Goal: Task Accomplishment & Management: Use online tool/utility

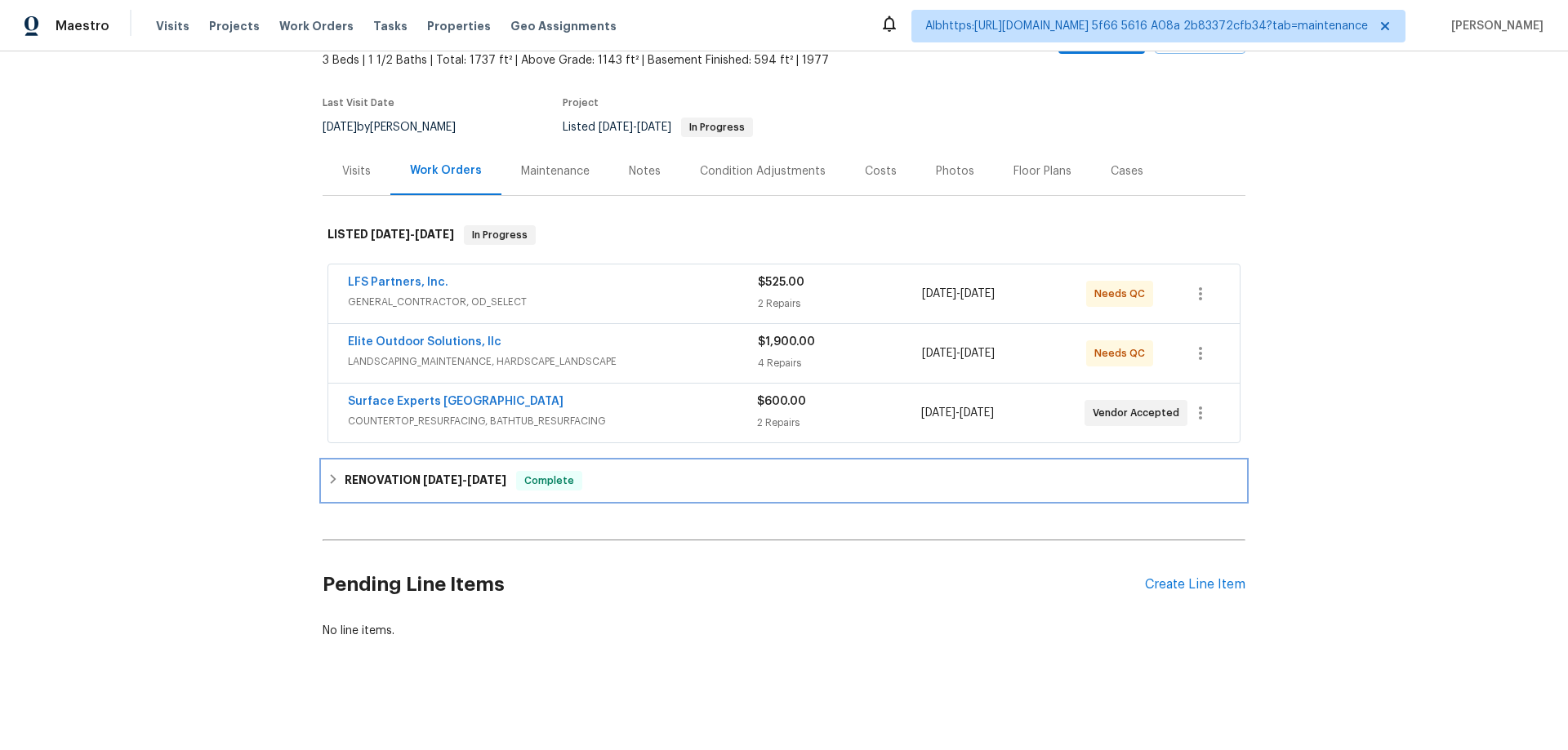
drag, startPoint x: 392, startPoint y: 475, endPoint x: 203, endPoint y: 434, distance: 193.4
click at [391, 473] on h6 "RENOVATION 8/18/25 - 9/8/25" at bounding box center [426, 481] width 162 height 20
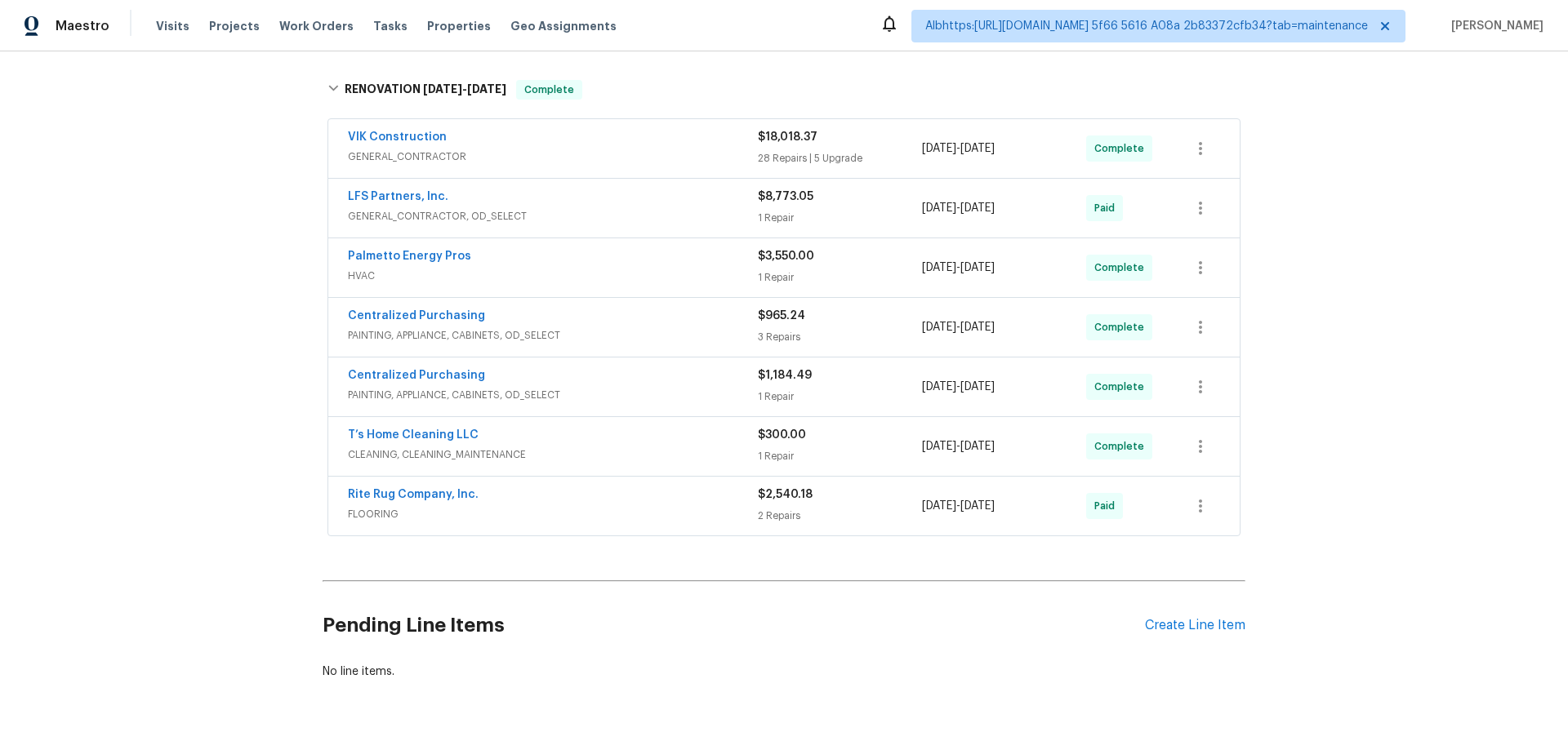
click at [179, 417] on div "Back to all projects 218 Woodhaven Rd, Easley, SC 29640 3 Beds | 1 1/2 Baths | …" at bounding box center [784, 400] width 1568 height 699
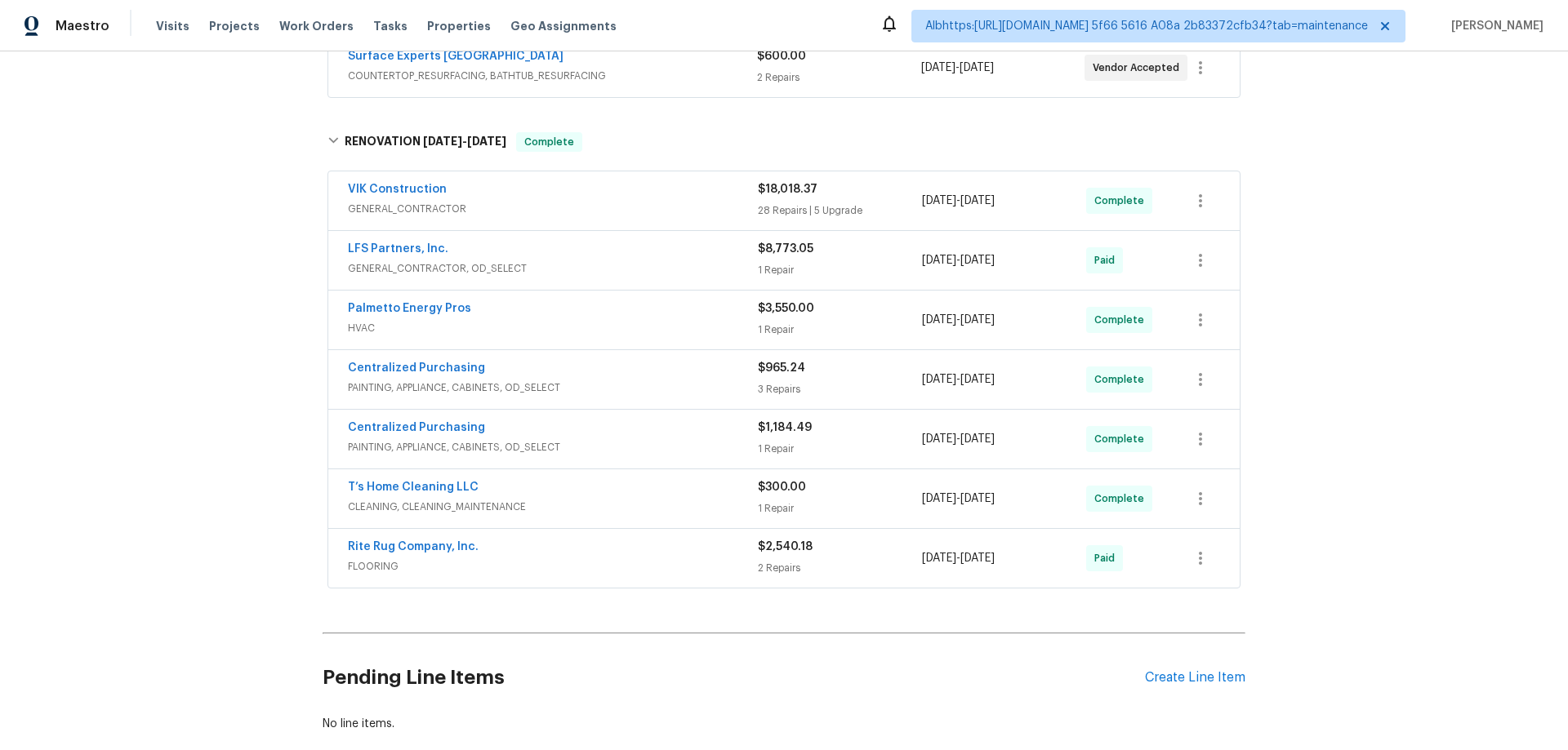
scroll to position [253, 0]
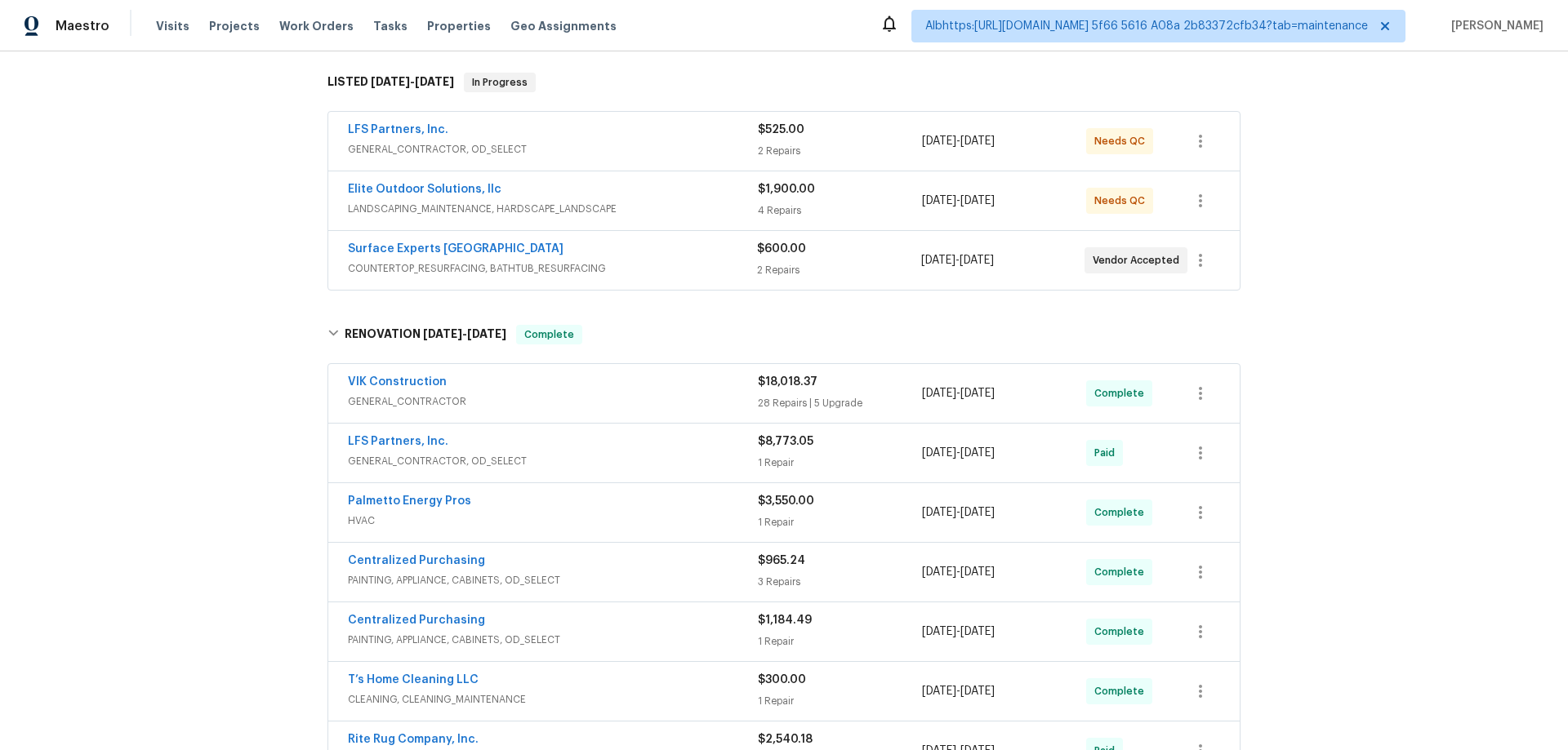
click at [199, 419] on div "Back to all projects 218 Woodhaven Rd, Easley, SC 29640 3 Beds | 1 1/2 Baths | …" at bounding box center [784, 400] width 1568 height 699
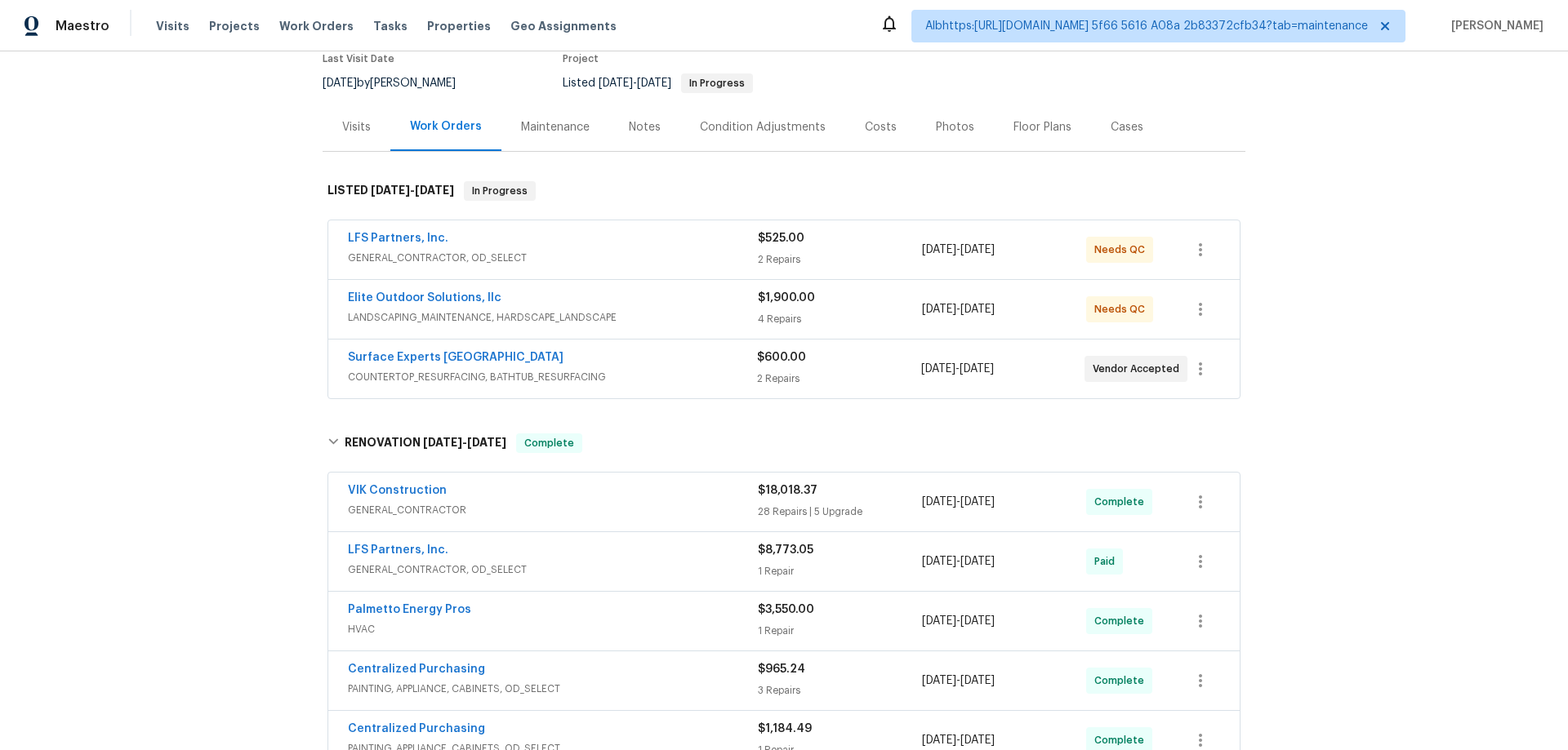
scroll to position [0, 0]
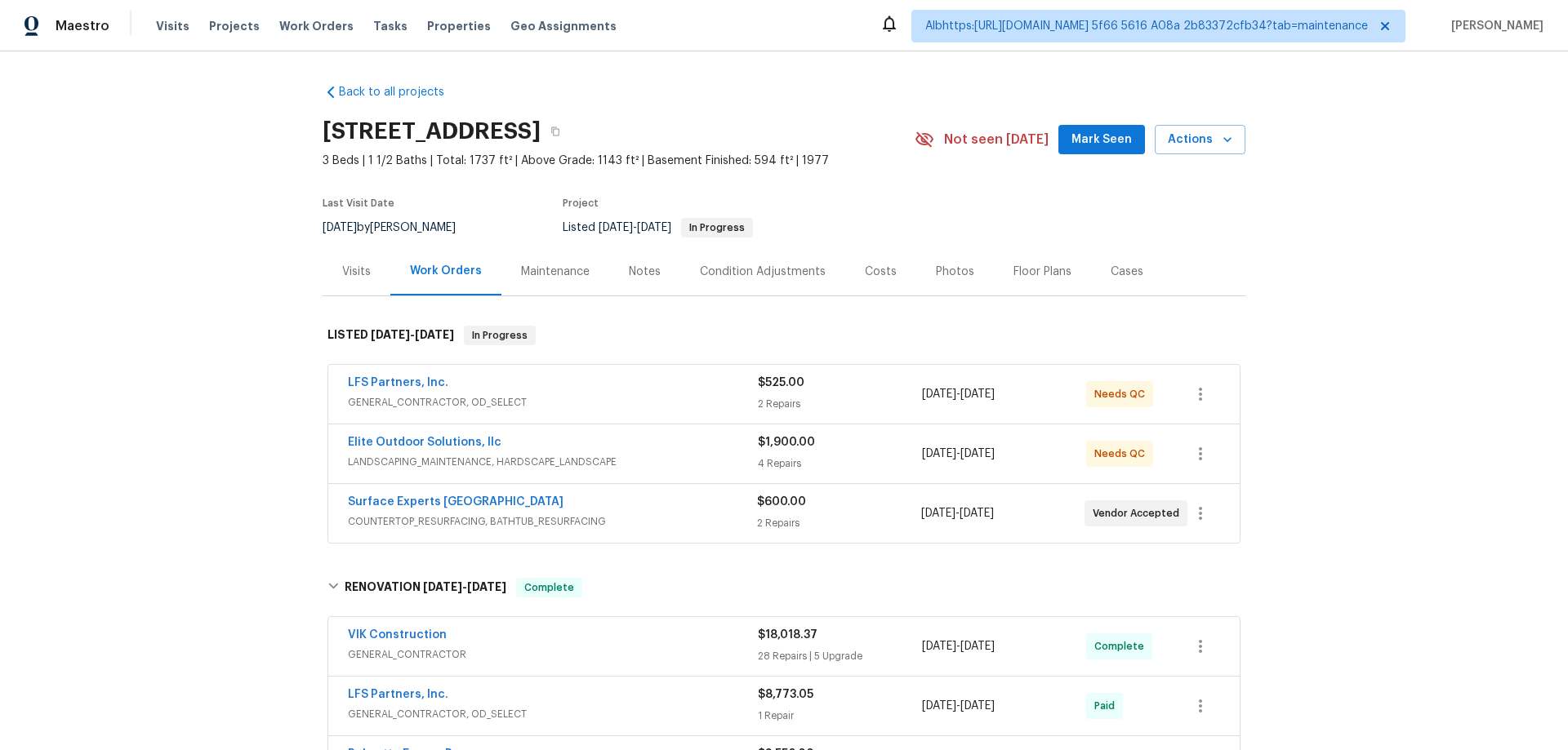
click at [188, 440] on div "Back to all projects 218 Woodhaven Rd, Easley, SC 29640 3 Beds | 1 1/2 Baths | …" at bounding box center [784, 400] width 1568 height 699
click at [172, 546] on div "Back to all projects 218 Woodhaven Rd, Easley, SC 29640 3 Beds | 1 1/2 Baths | …" at bounding box center [784, 400] width 1568 height 699
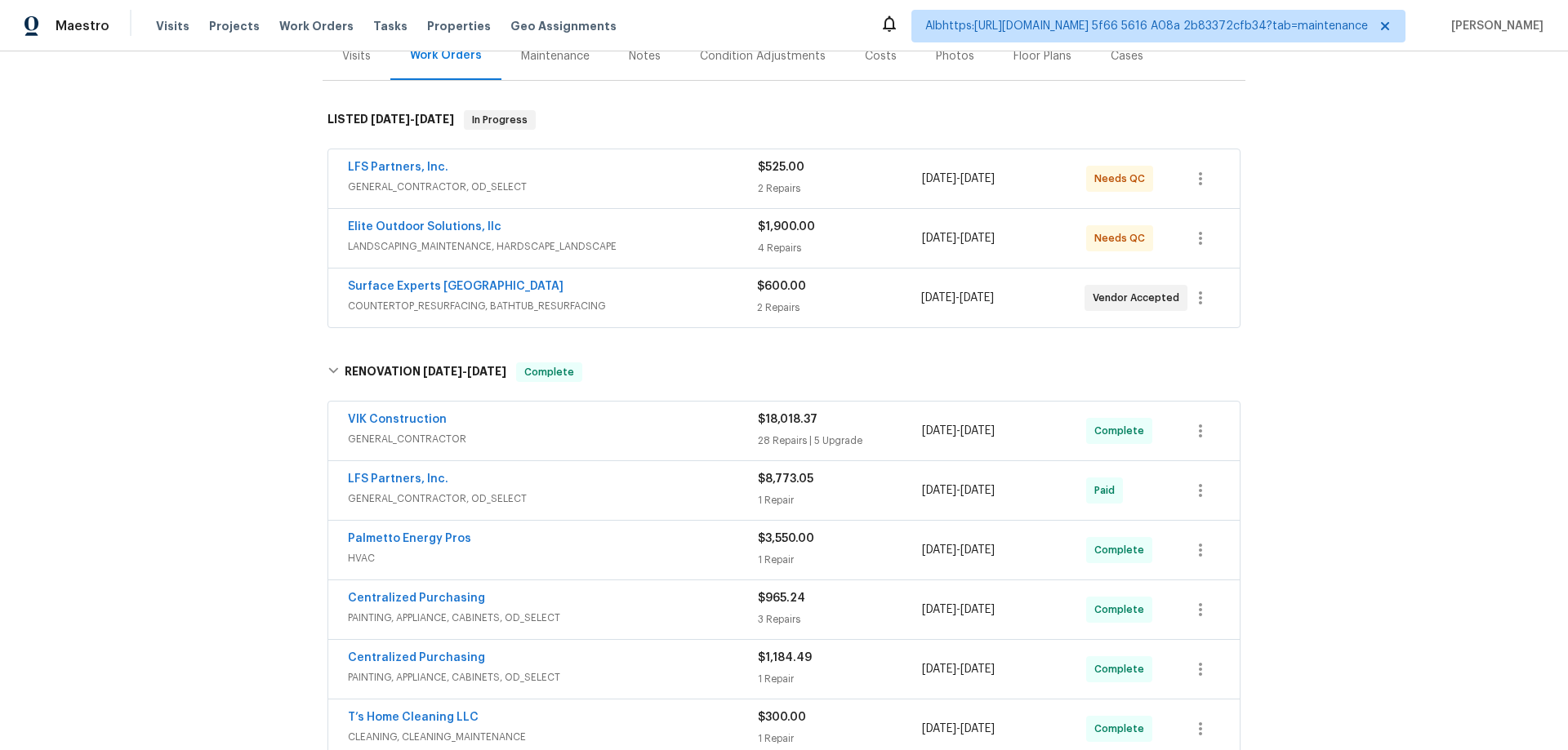
scroll to position [212, 0]
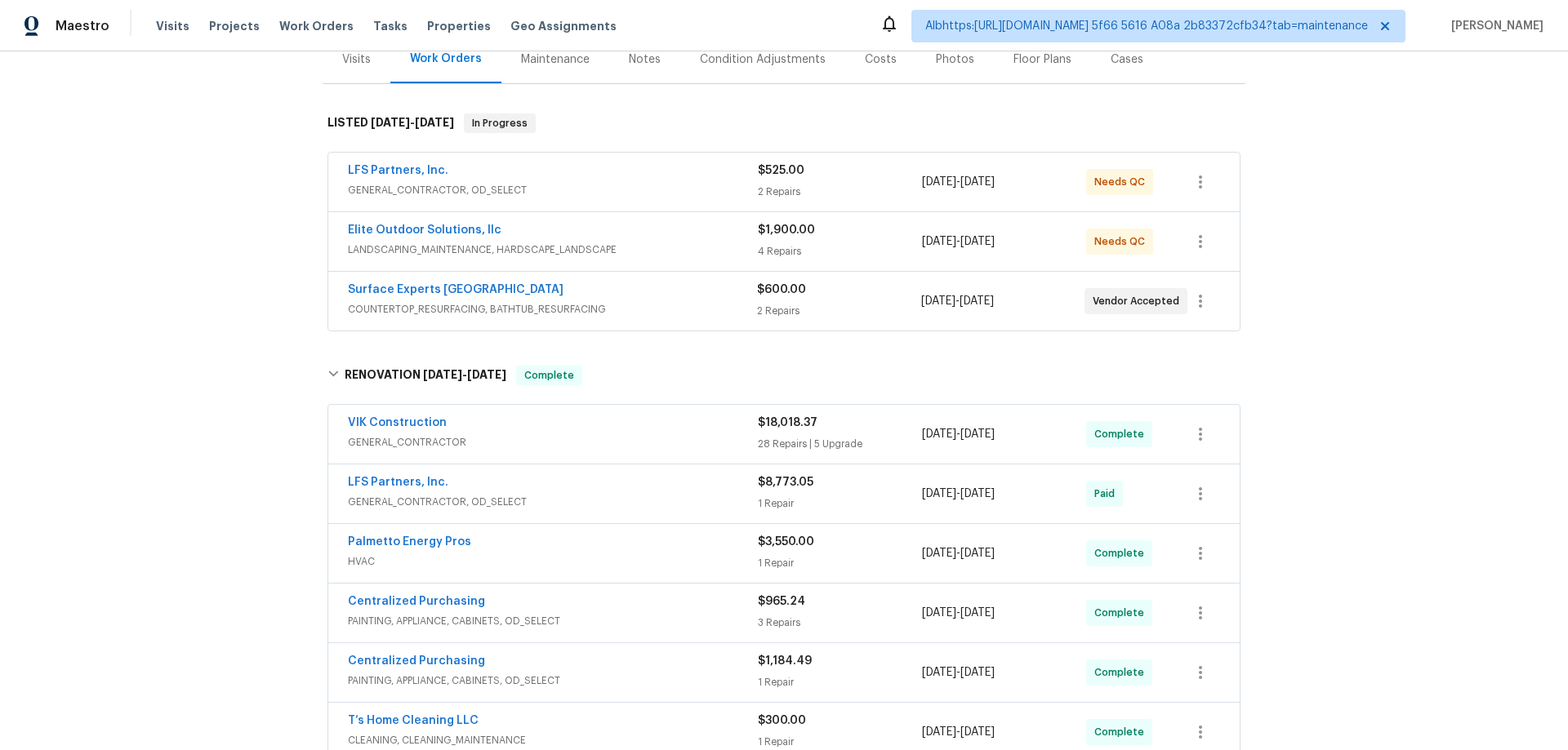
click at [268, 211] on div "Back to all projects 218 Woodhaven Rd, Easley, SC 29640 3 Beds | 1 1/2 Baths | …" at bounding box center [784, 400] width 1568 height 699
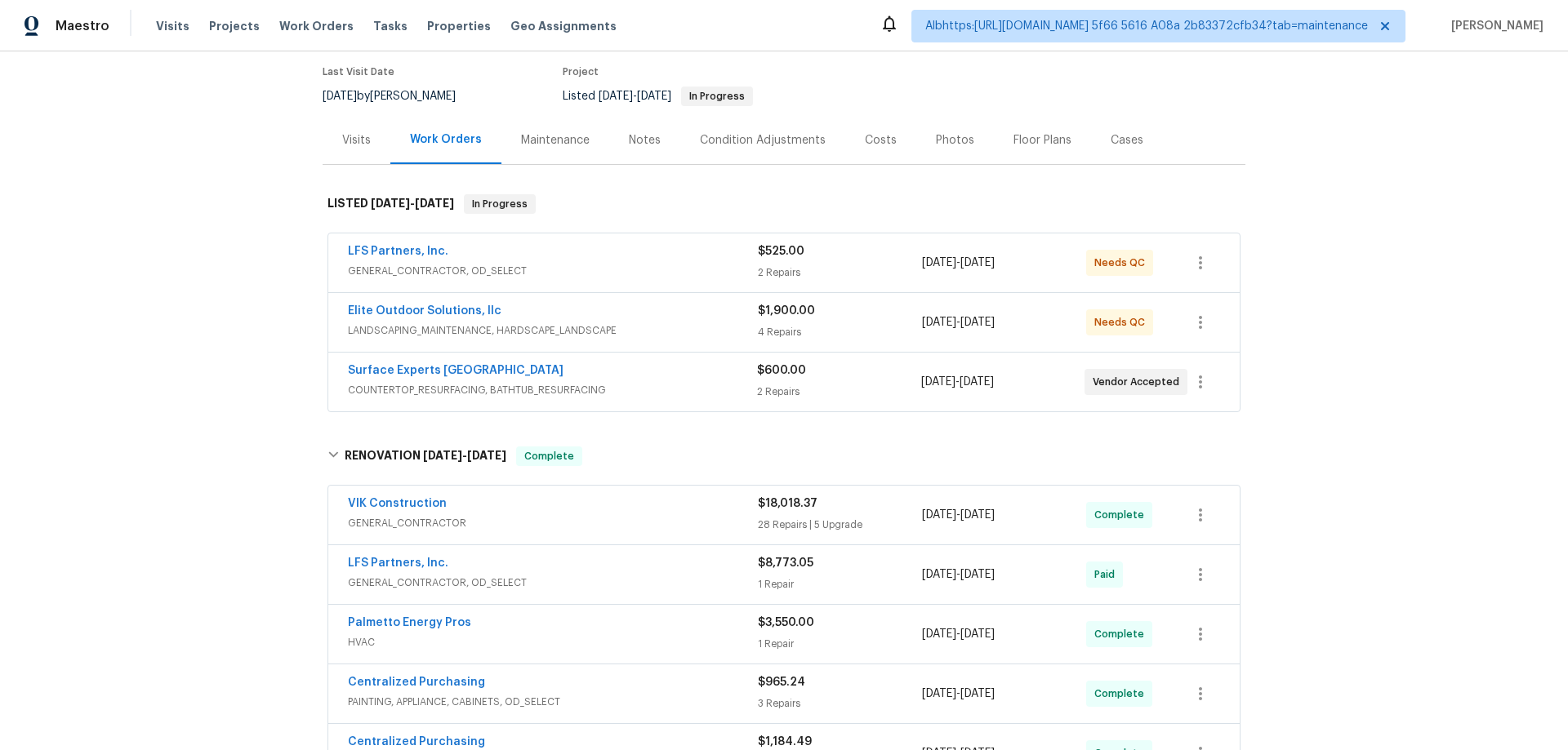
scroll to position [131, 0]
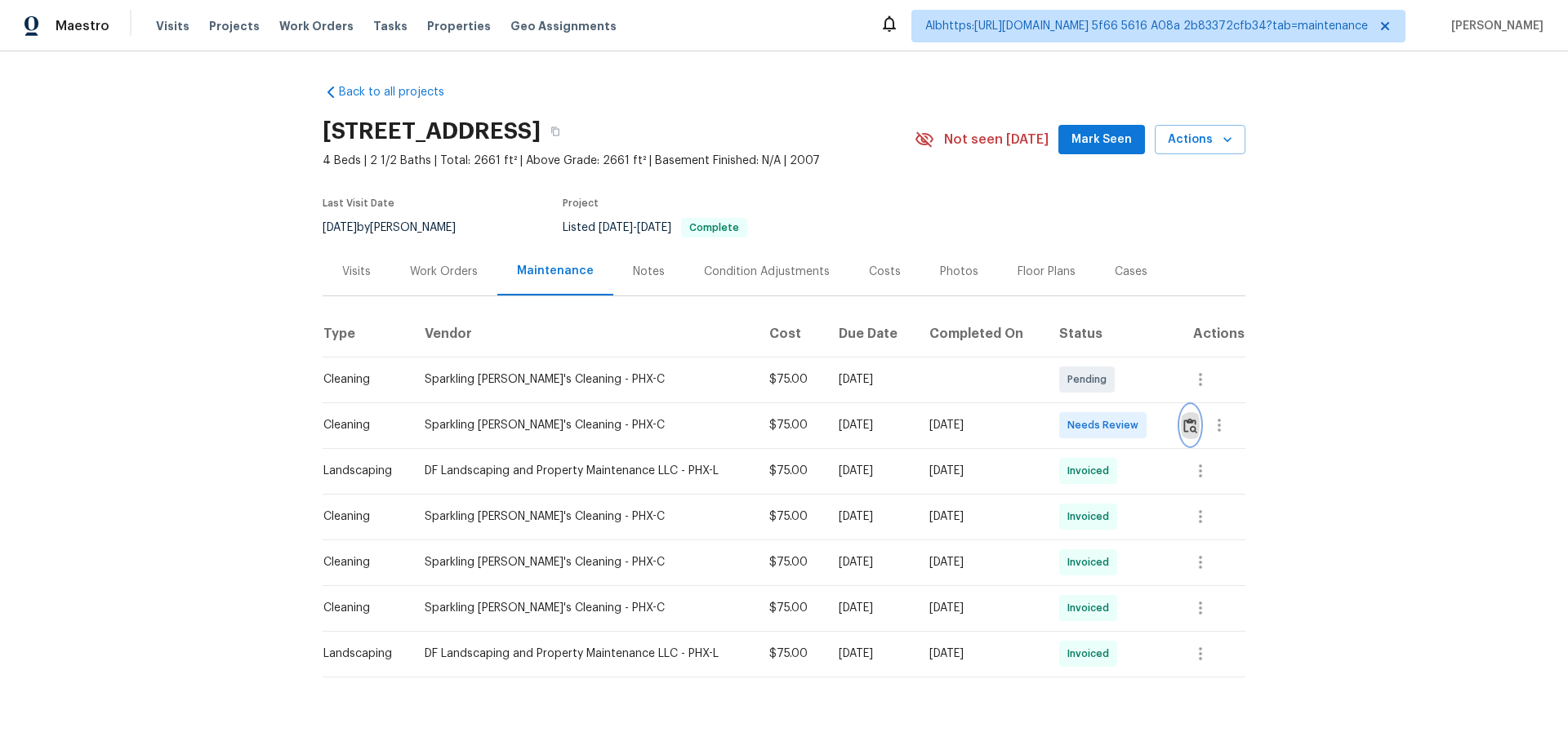
click at [1189, 424] on img "button" at bounding box center [1190, 426] width 14 height 16
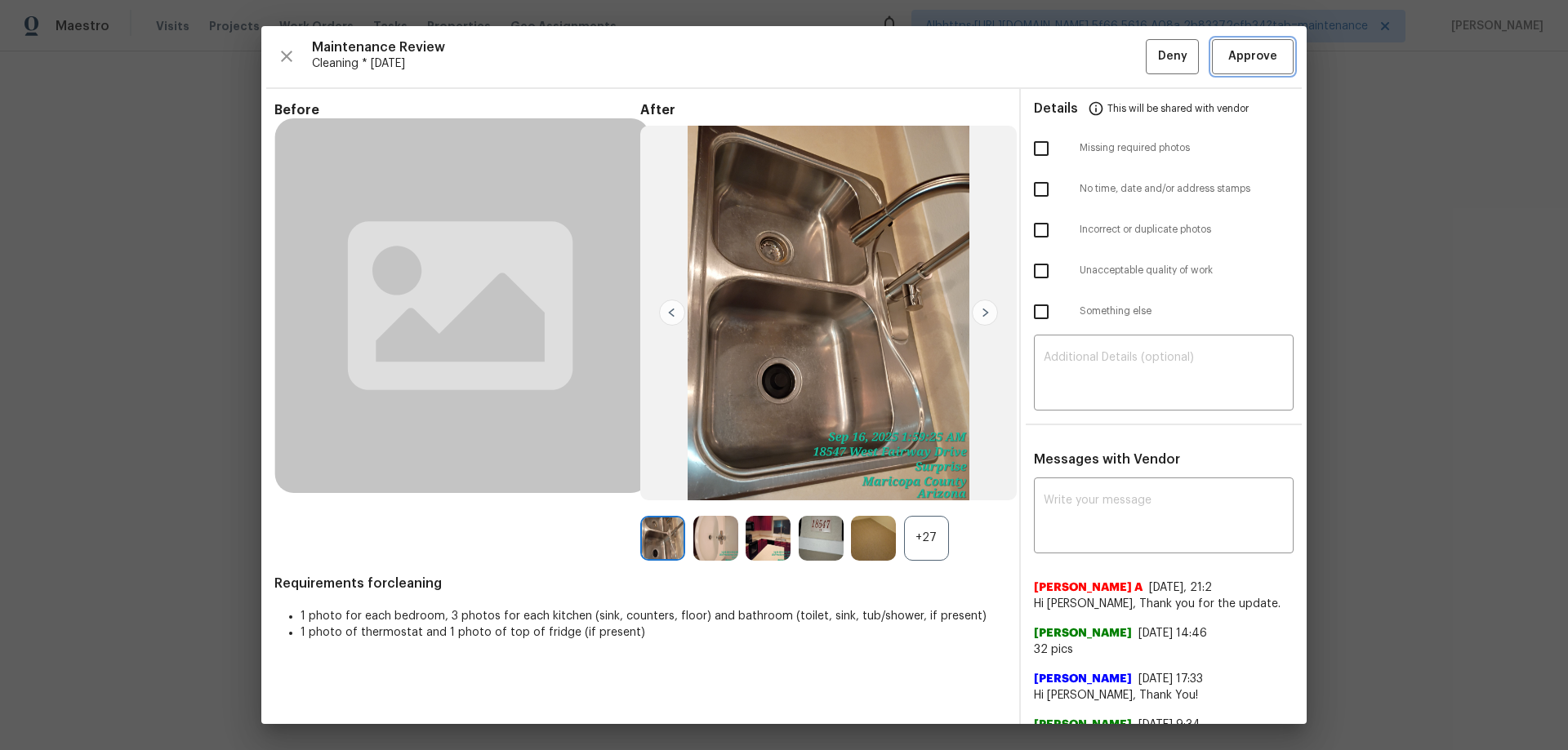
click at [1247, 45] on button "Approve" at bounding box center [1253, 56] width 82 height 35
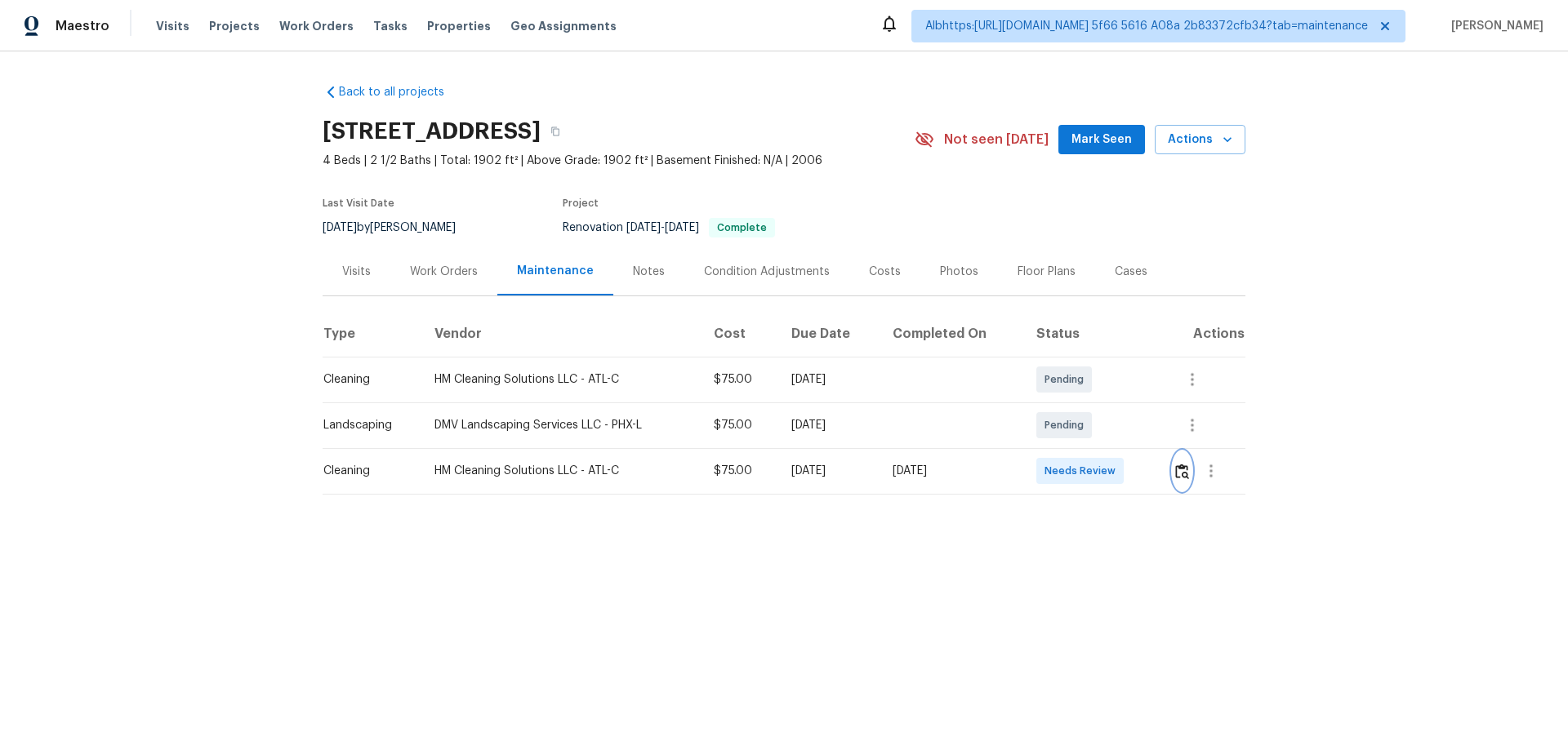
click at [1185, 485] on button "button" at bounding box center [1182, 471] width 19 height 39
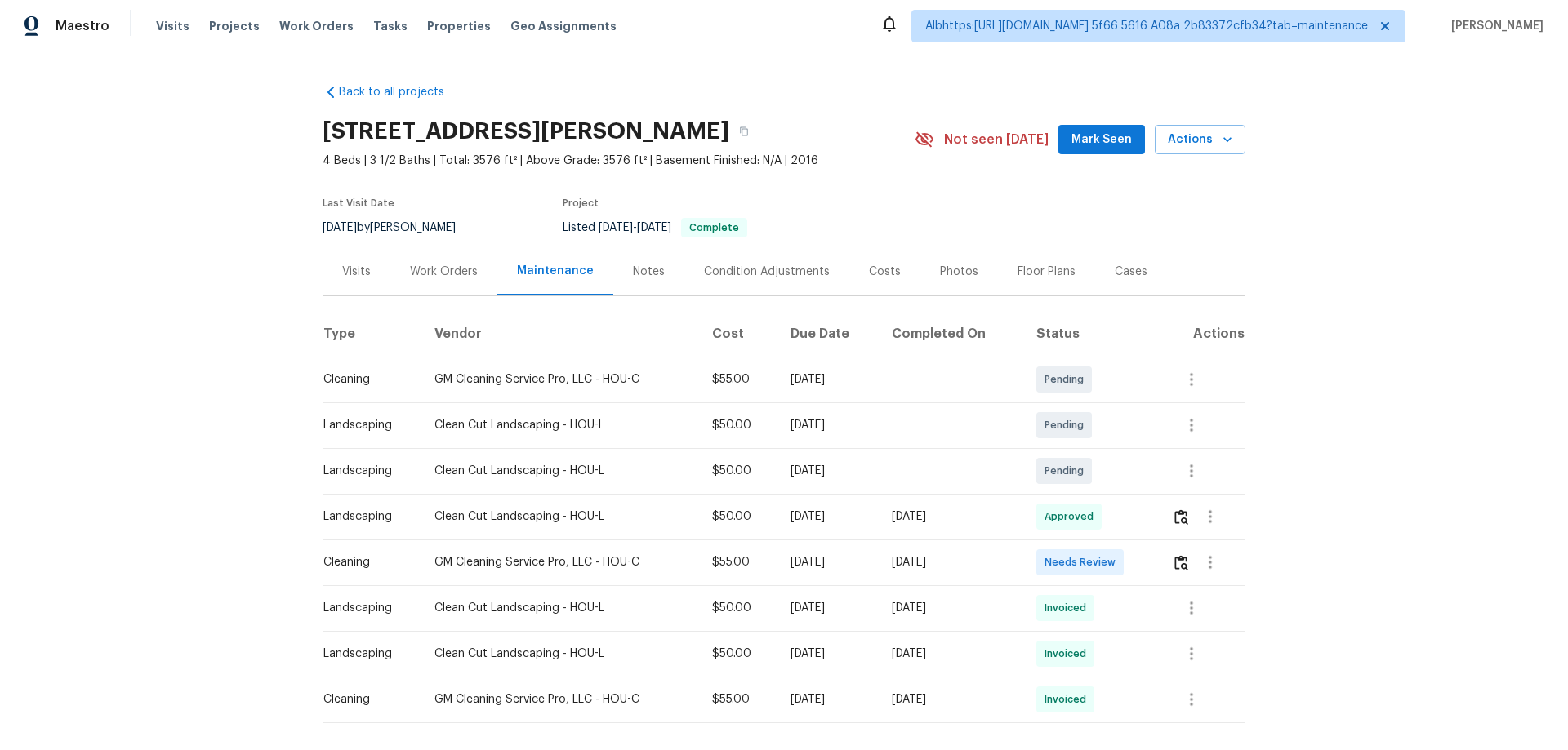
scroll to position [83, 0]
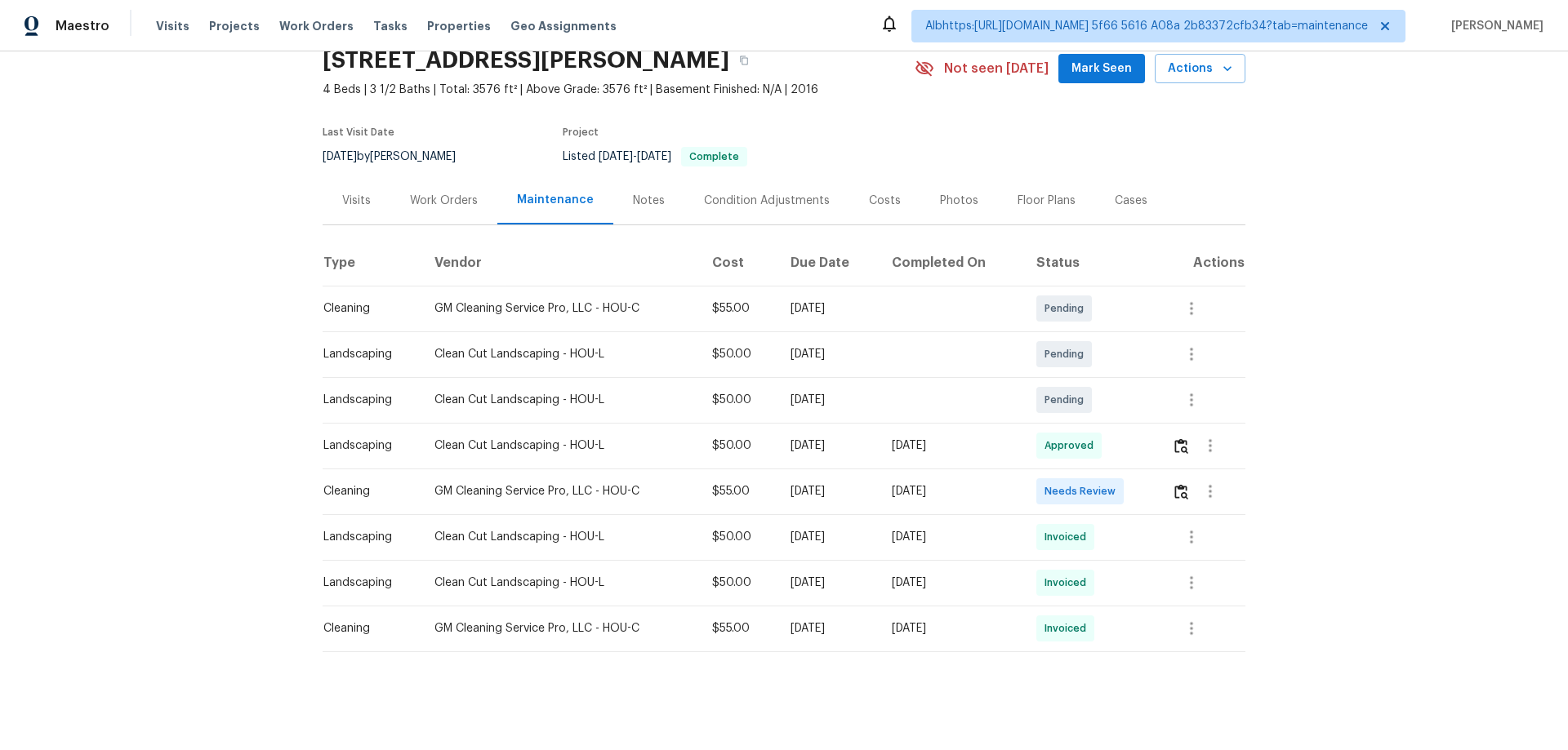
click at [1172, 472] on div at bounding box center [1208, 492] width 73 height 39
click at [1166, 479] on td at bounding box center [1203, 492] width 87 height 46
click at [1177, 484] on img "button" at bounding box center [1181, 491] width 14 height 16
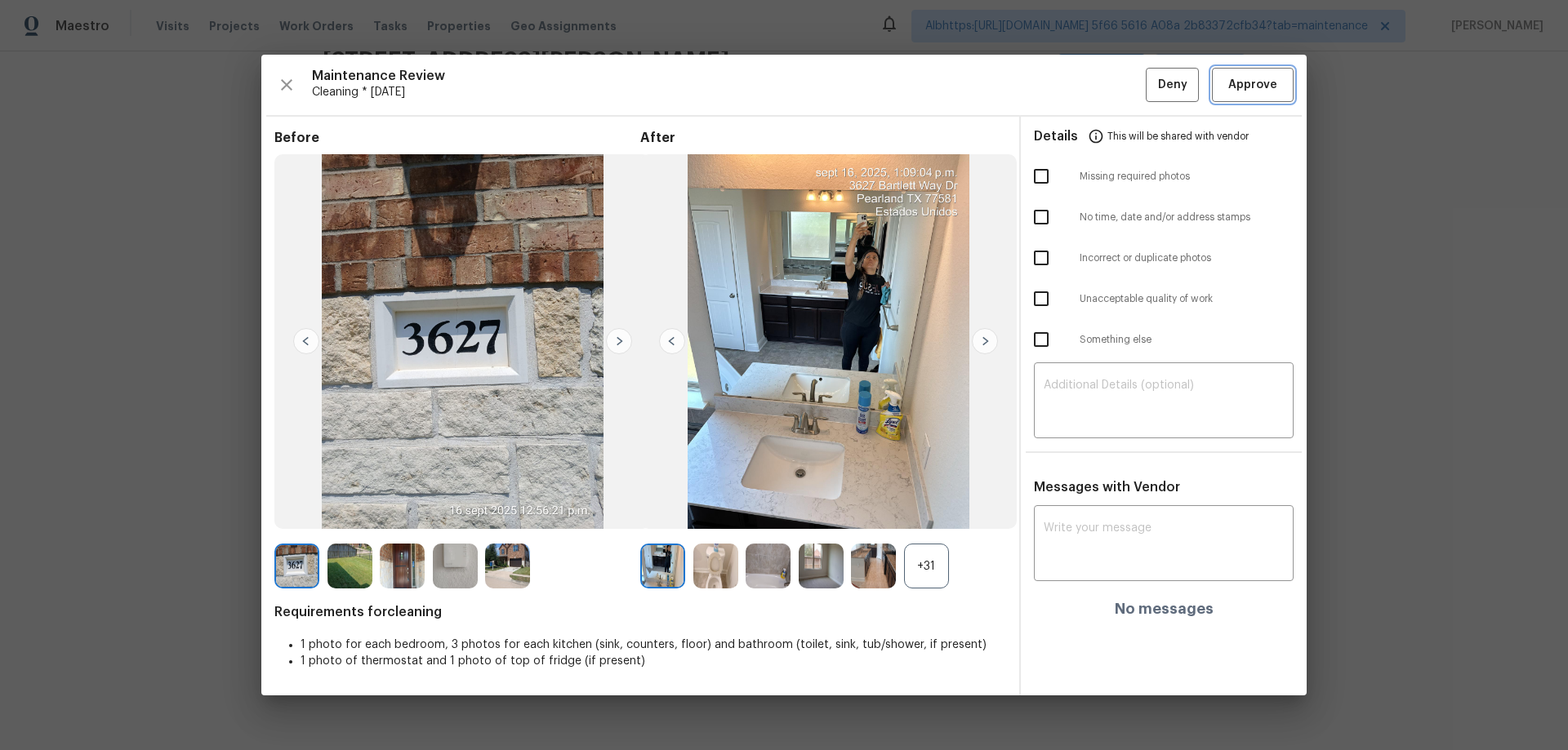
click at [1279, 92] on span "Approve" at bounding box center [1253, 85] width 56 height 20
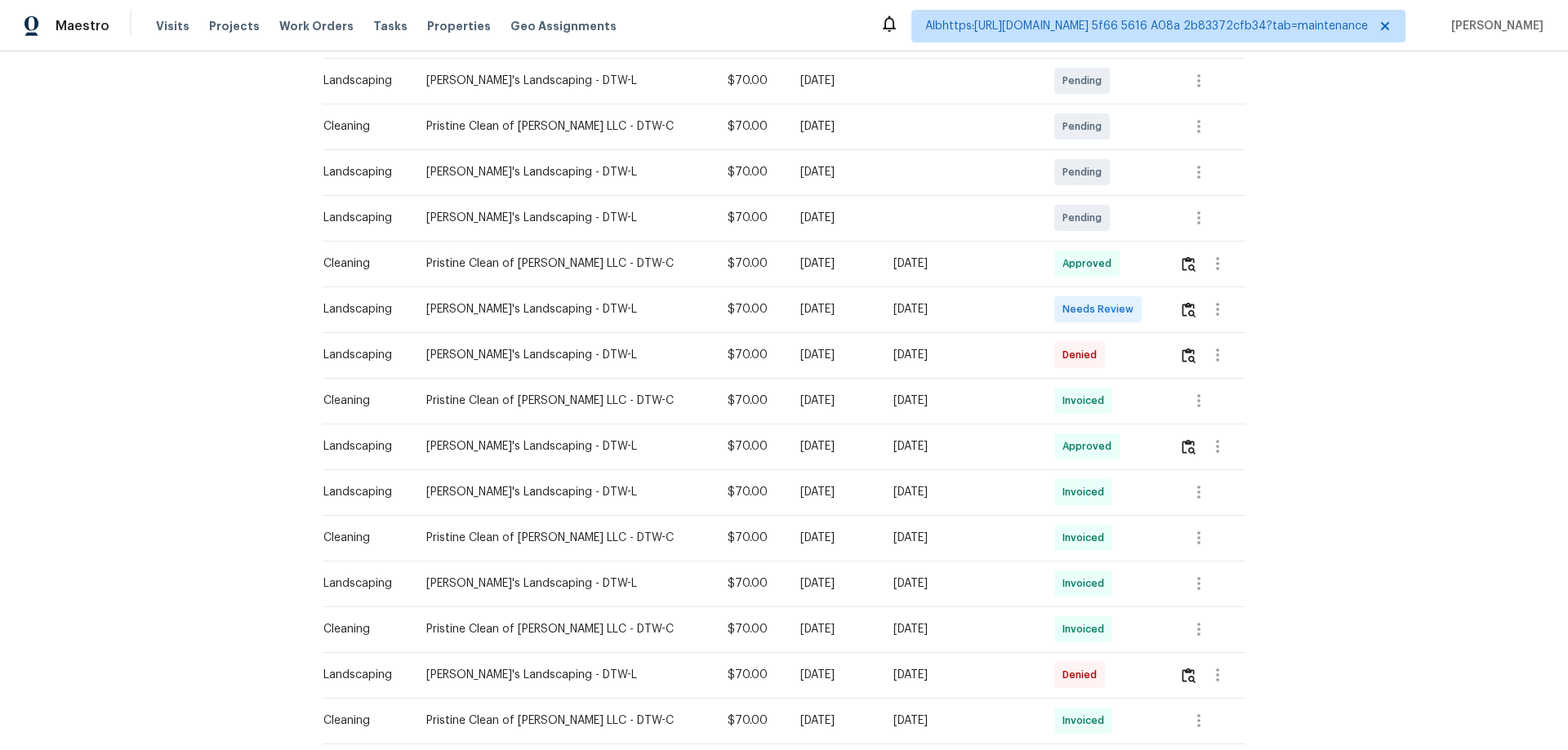
scroll to position [327, 0]
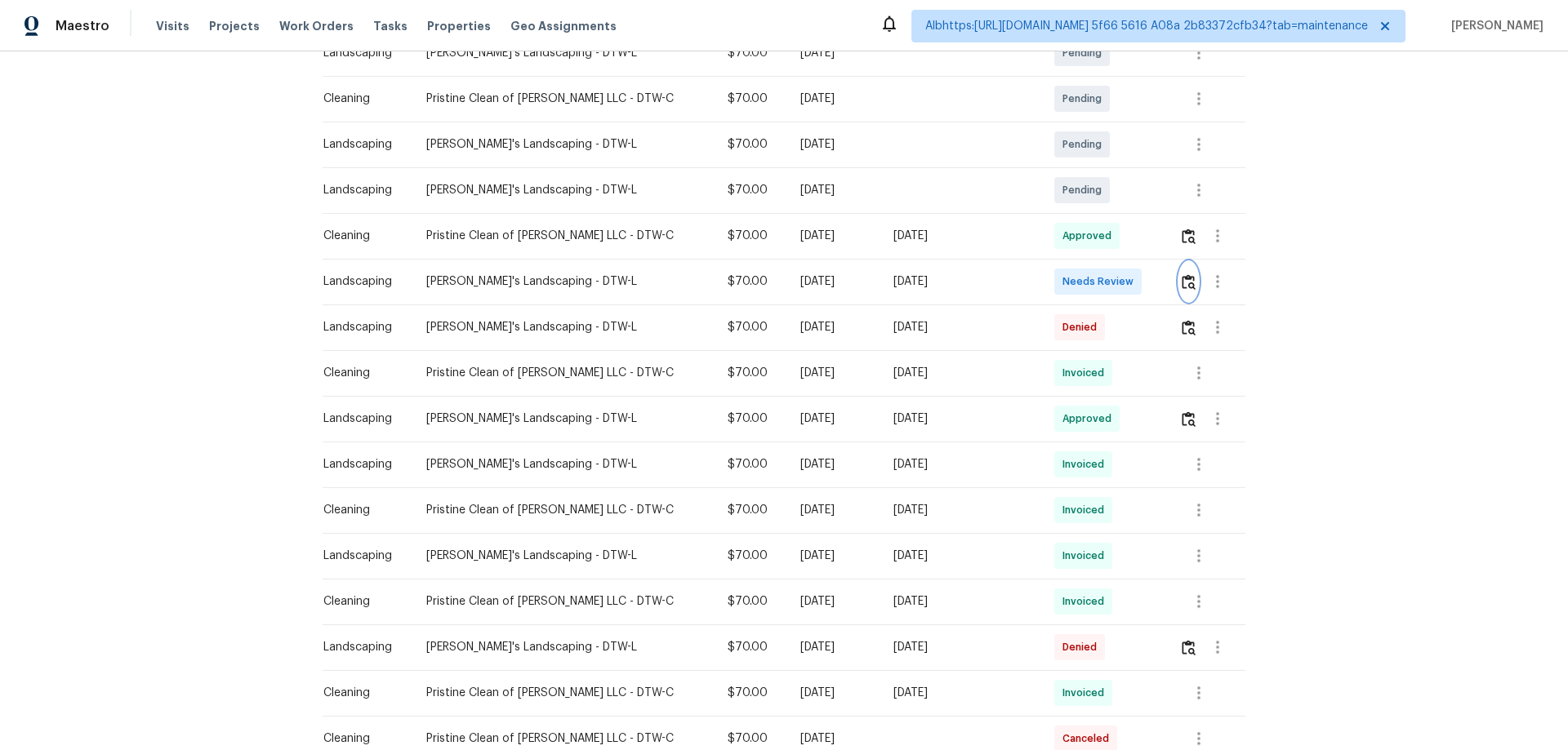
click at [1182, 283] on img "button" at bounding box center [1189, 282] width 14 height 16
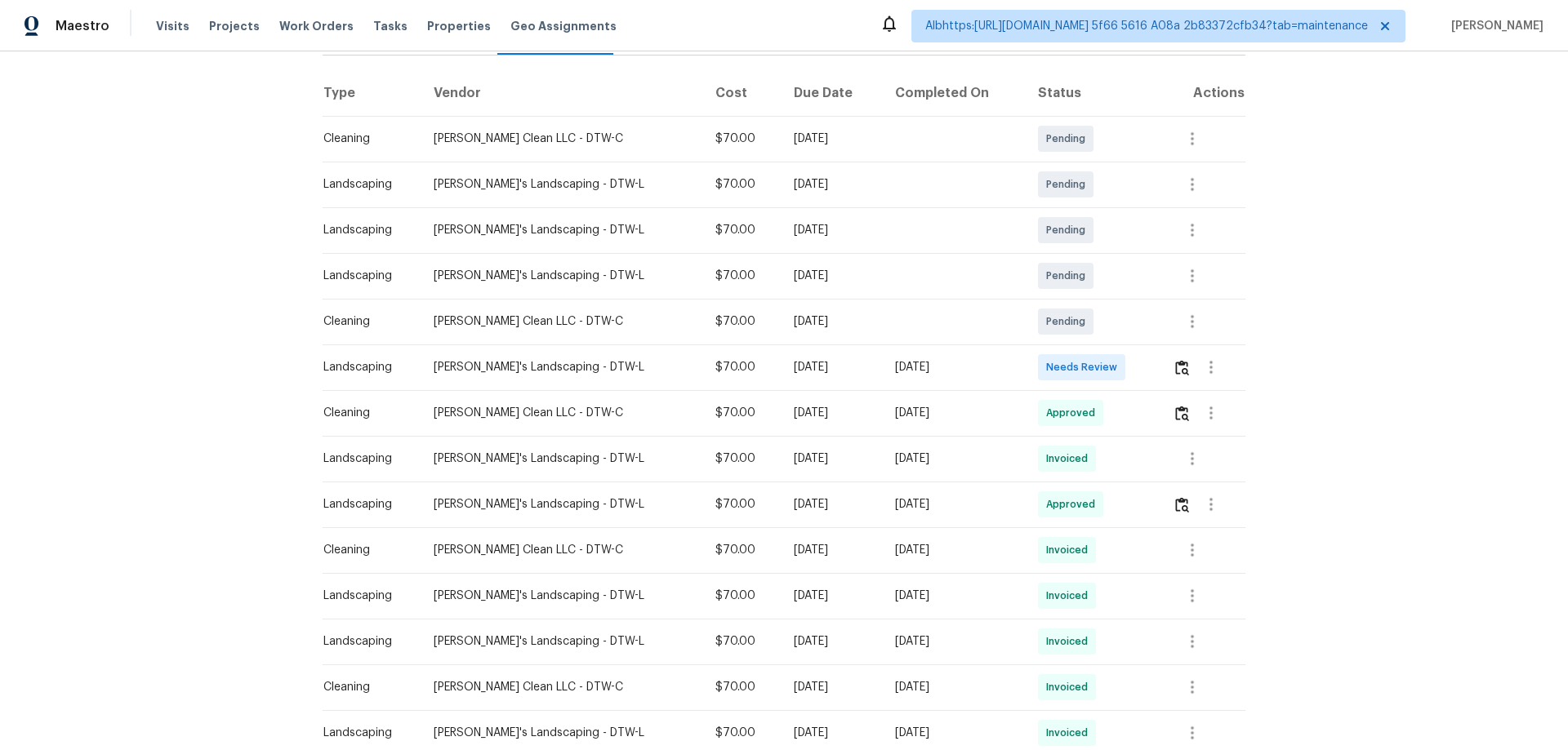
scroll to position [245, 0]
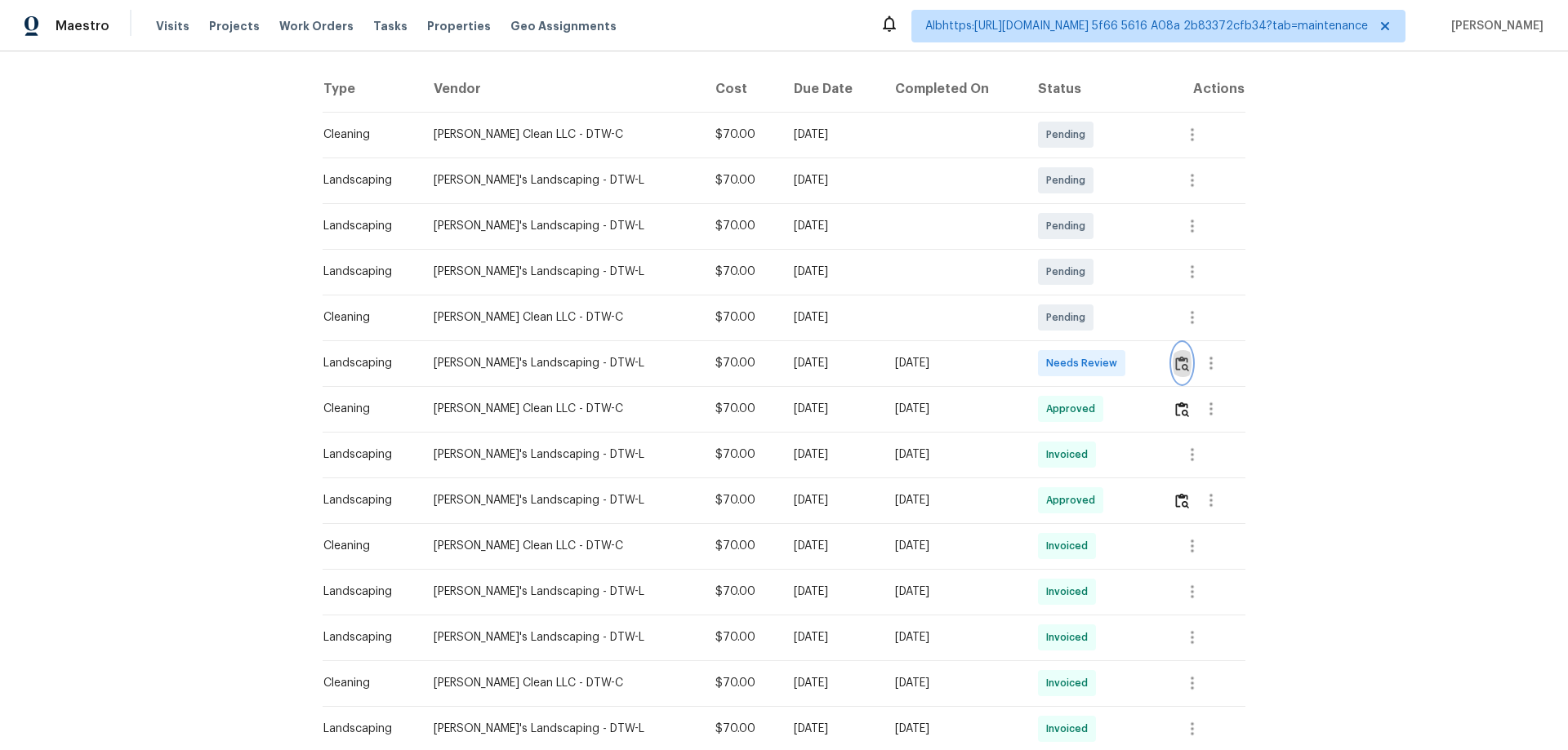
click at [1185, 364] on button "button" at bounding box center [1182, 364] width 19 height 39
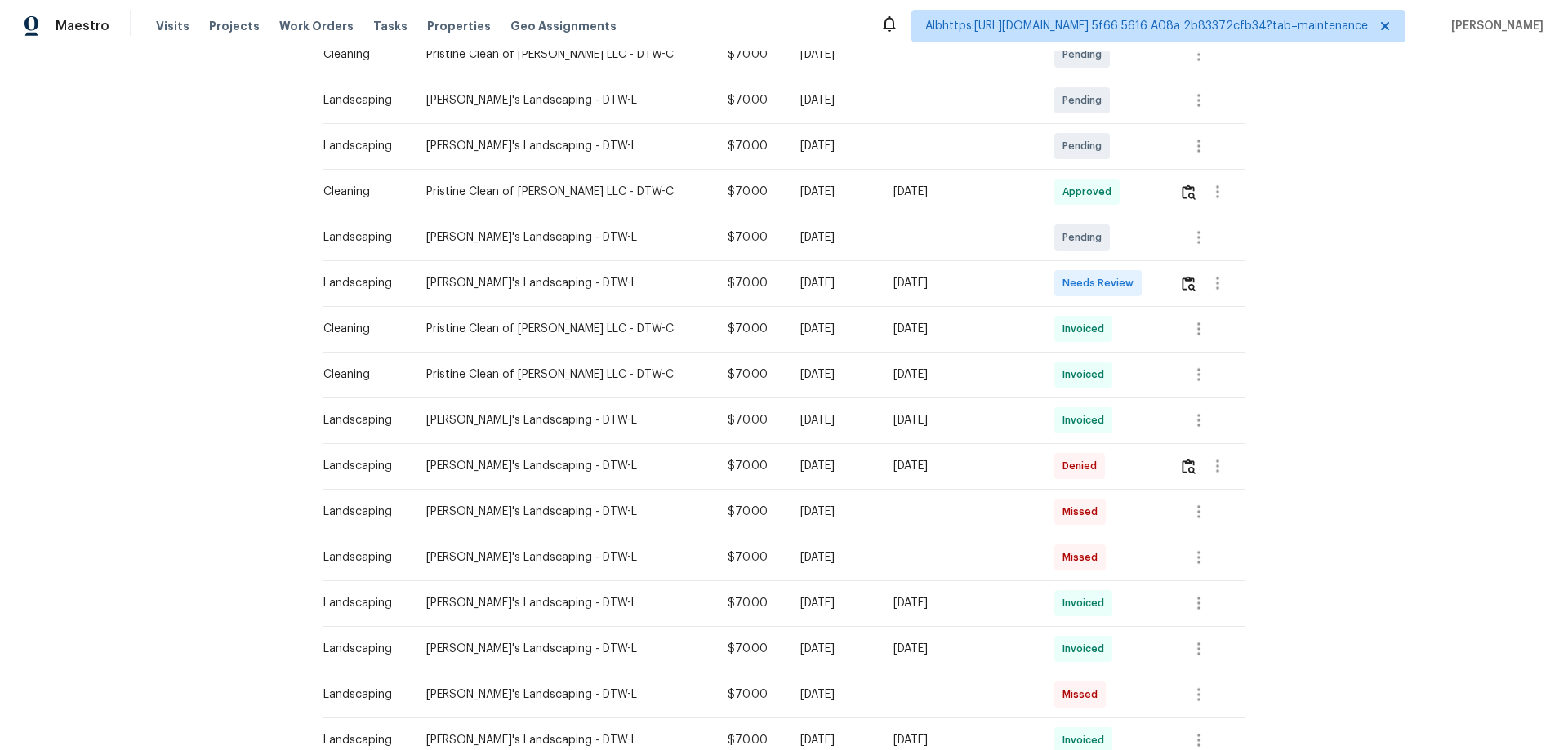
scroll to position [327, 0]
click at [1182, 283] on img "button" at bounding box center [1189, 282] width 14 height 16
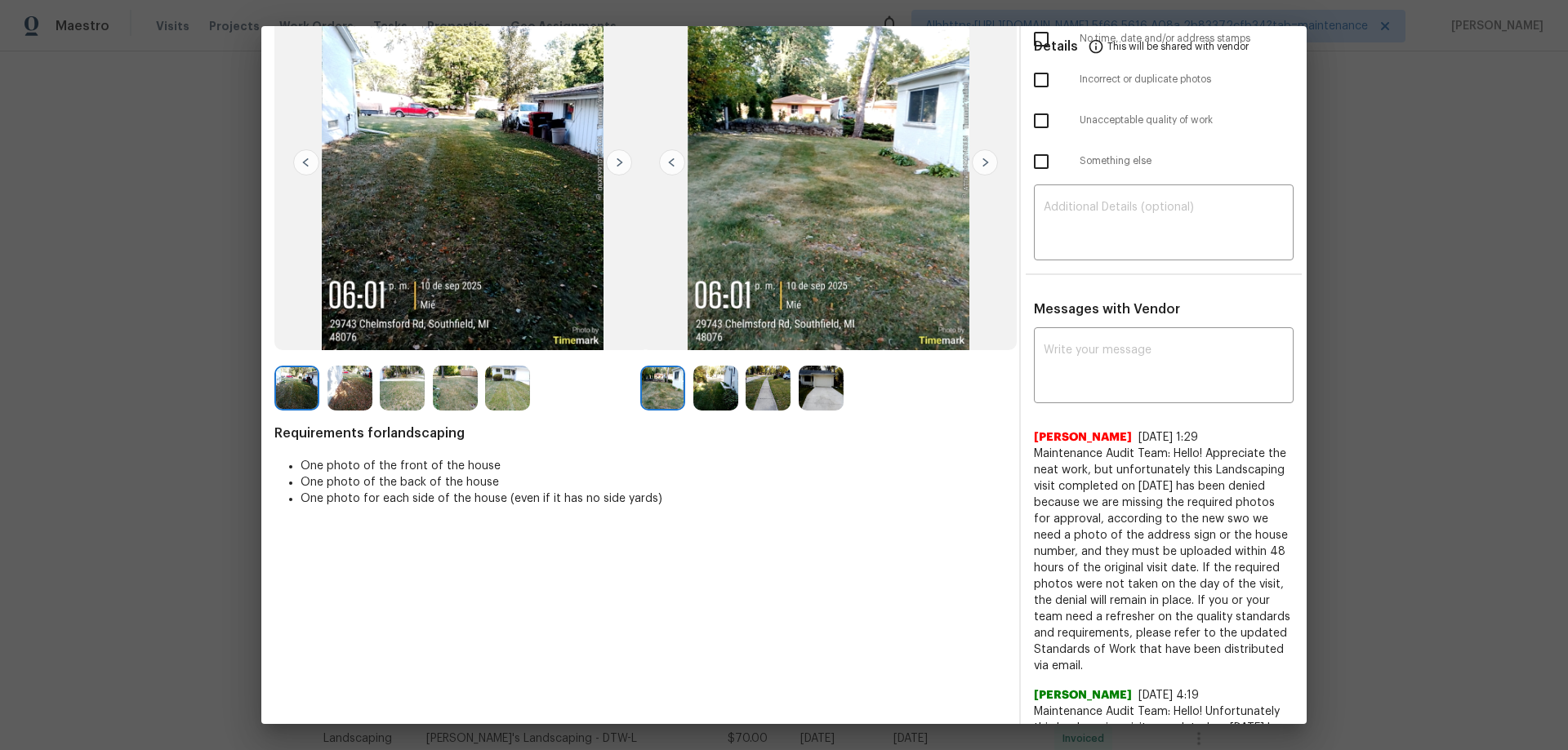
scroll to position [163, 0]
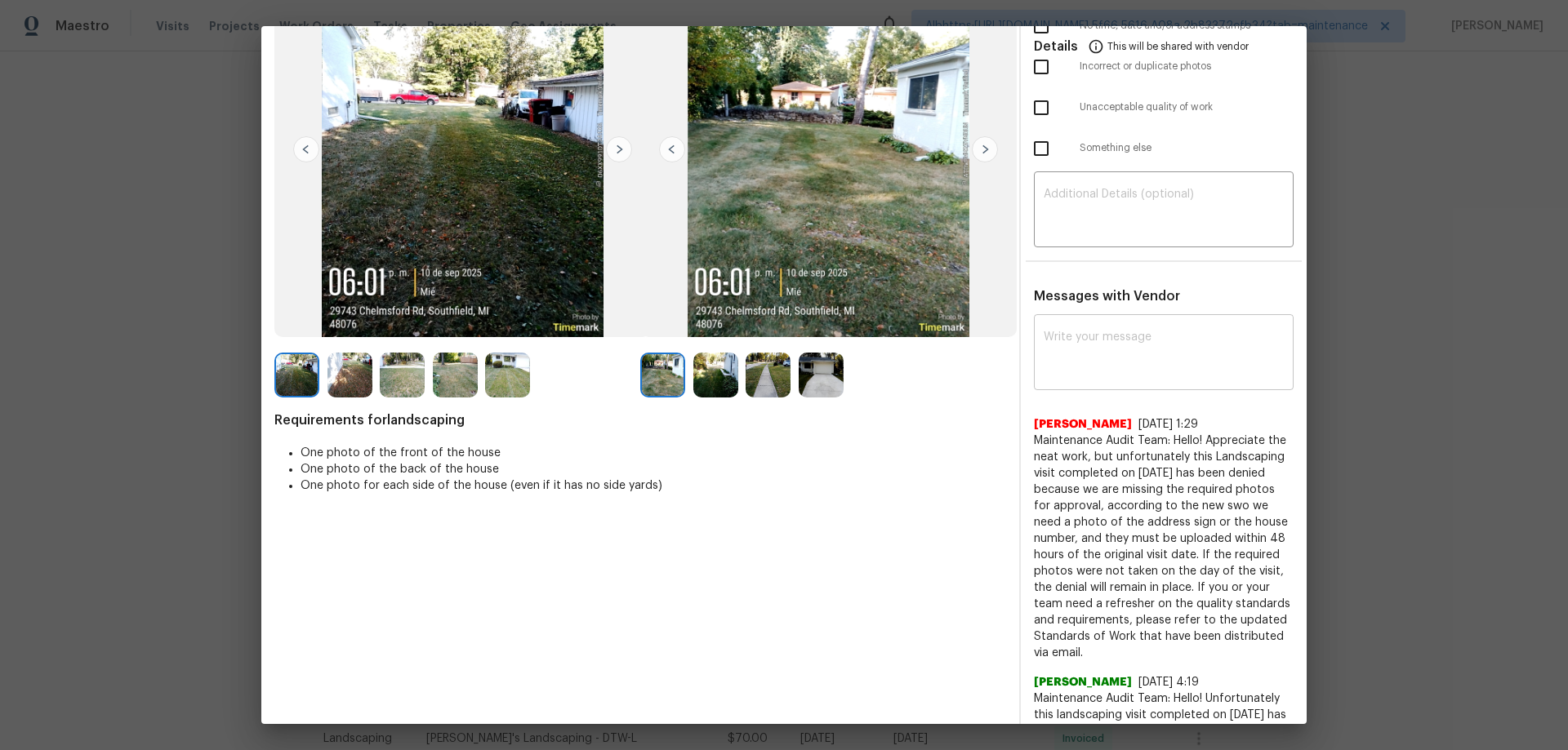
click at [1119, 364] on textarea at bounding box center [1164, 355] width 240 height 46
paste textarea "Maintenance Audit Team: Hello! Please ensure to upload before section and after…"
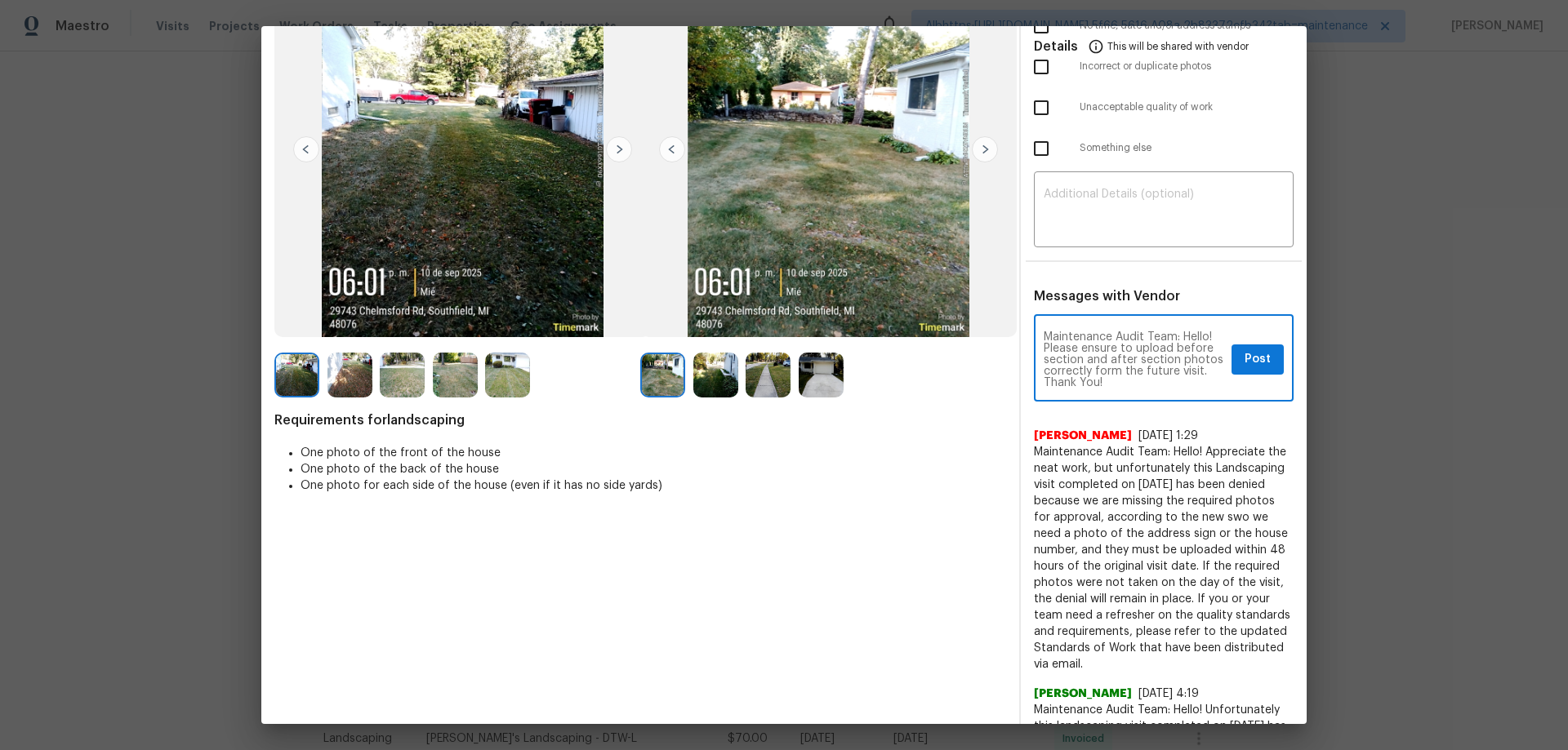
click at [1087, 356] on textarea "Maintenance Audit Team: Hello! Please ensure to upload before section and after…" at bounding box center [1135, 360] width 181 height 57
click at [1165, 348] on textarea "Maintenance Audit Team: Hello! Please ensure to upload before section and after…" at bounding box center [1135, 360] width 181 height 57
click at [1171, 360] on textarea "Maintenance Audit Team: Hello! Please ensure to upload before section and after…" at bounding box center [1135, 360] width 181 height 57
drag, startPoint x: 1111, startPoint y: 383, endPoint x: 1122, endPoint y: 395, distance: 16.3
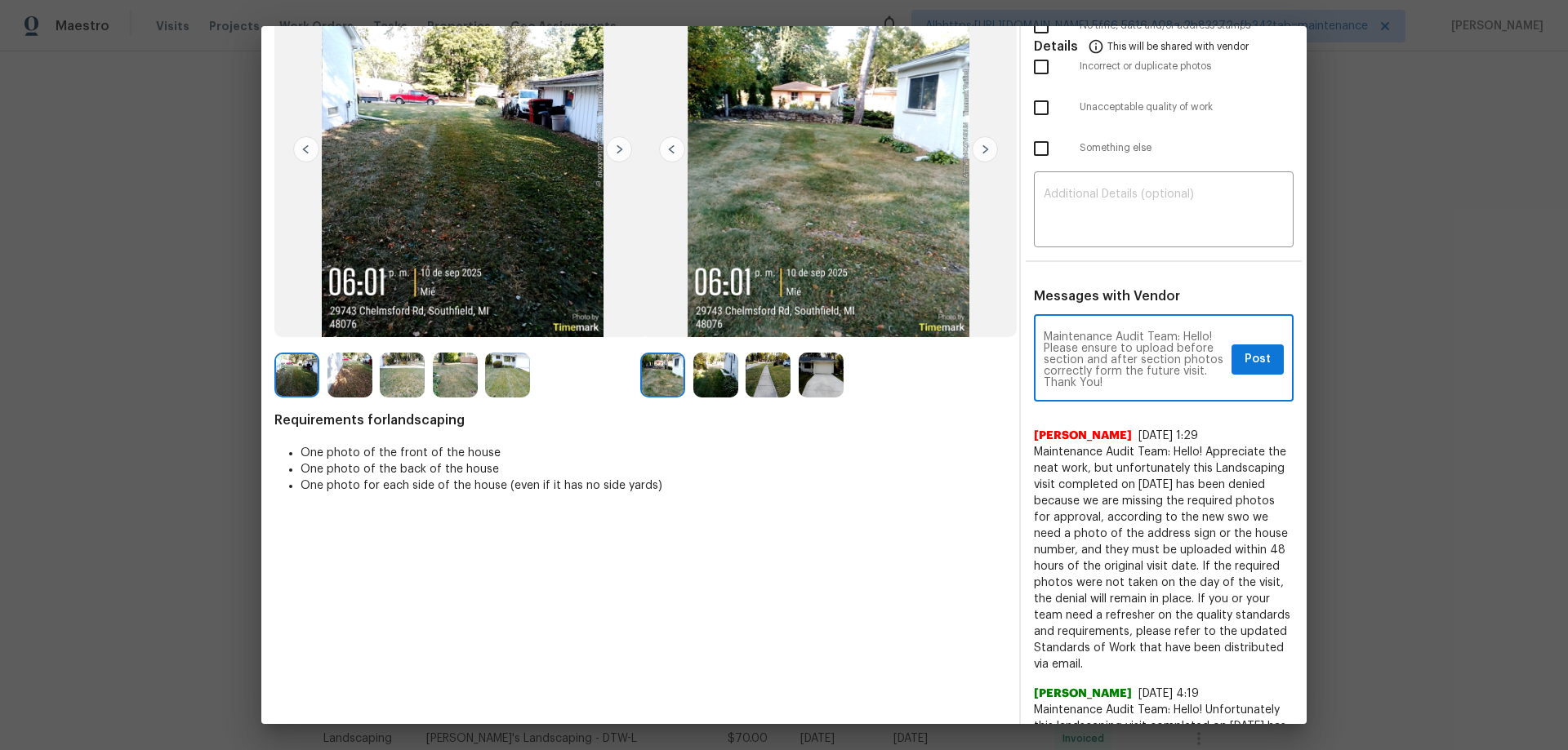
click at [1111, 384] on textarea "Maintenance Audit Team: Hello! Please ensure to upload before section and after…" at bounding box center [1135, 360] width 181 height 57
click at [1191, 335] on textarea "Maintenance Audit Team: Hello! Please ensure to upload before section and after…" at bounding box center [1135, 360] width 181 height 57
click at [1146, 355] on textarea "Maintenance Audit Team: After the further review this visit has been approved. …" at bounding box center [1135, 360] width 181 height 57
drag, startPoint x: 1145, startPoint y: 359, endPoint x: 1140, endPoint y: 373, distance: 14.9
click at [1126, 363] on textarea "Maintenance Audit Team: After the further review this visit has been approved. …" at bounding box center [1135, 360] width 181 height 57
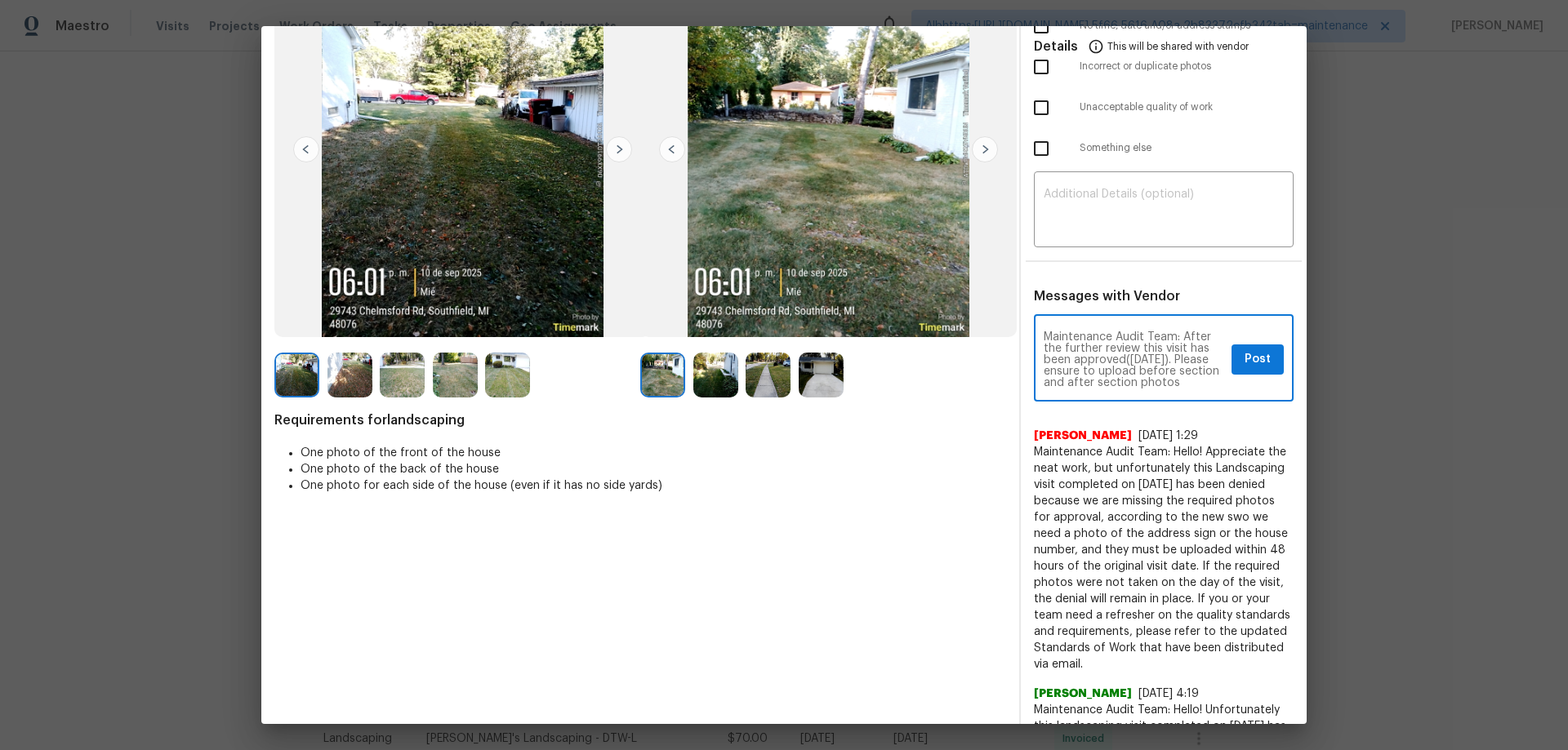
click at [1169, 367] on textarea "Maintenance Audit Team: After the further review this visit has been approved(0…" at bounding box center [1135, 360] width 181 height 57
click at [1071, 358] on textarea "Maintenance Audit Team: After the further review this visit has been approved(0…" at bounding box center [1135, 360] width 181 height 57
click at [1125, 356] on textarea "Maintenance Audit Team: After the further review this visit has been approved(0…" at bounding box center [1135, 360] width 181 height 57
click at [1146, 379] on textarea "Maintenance Audit Team: After the further review this visit has been approved(0…" at bounding box center [1135, 360] width 181 height 57
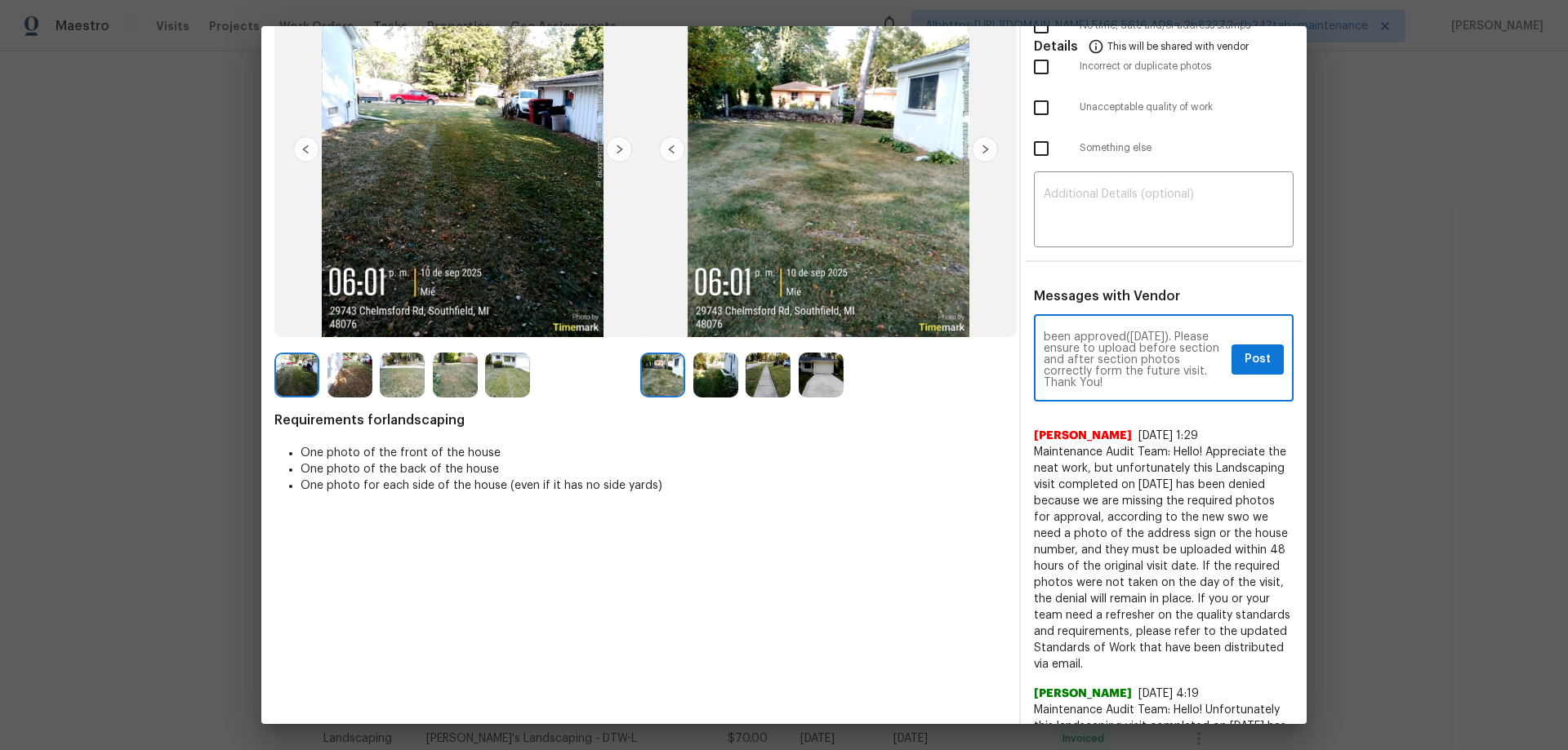
click at [1128, 361] on textarea "Maintenance Audit Team: After the further review this visit has been approved(0…" at bounding box center [1135, 360] width 181 height 57
click at [1180, 373] on textarea "Maintenance Audit Team: After the further review this visit has been approved(0…" at bounding box center [1135, 360] width 181 height 57
click at [1190, 373] on textarea "Maintenance Audit Team: After the further review this visit has been approved(0…" at bounding box center [1135, 360] width 181 height 57
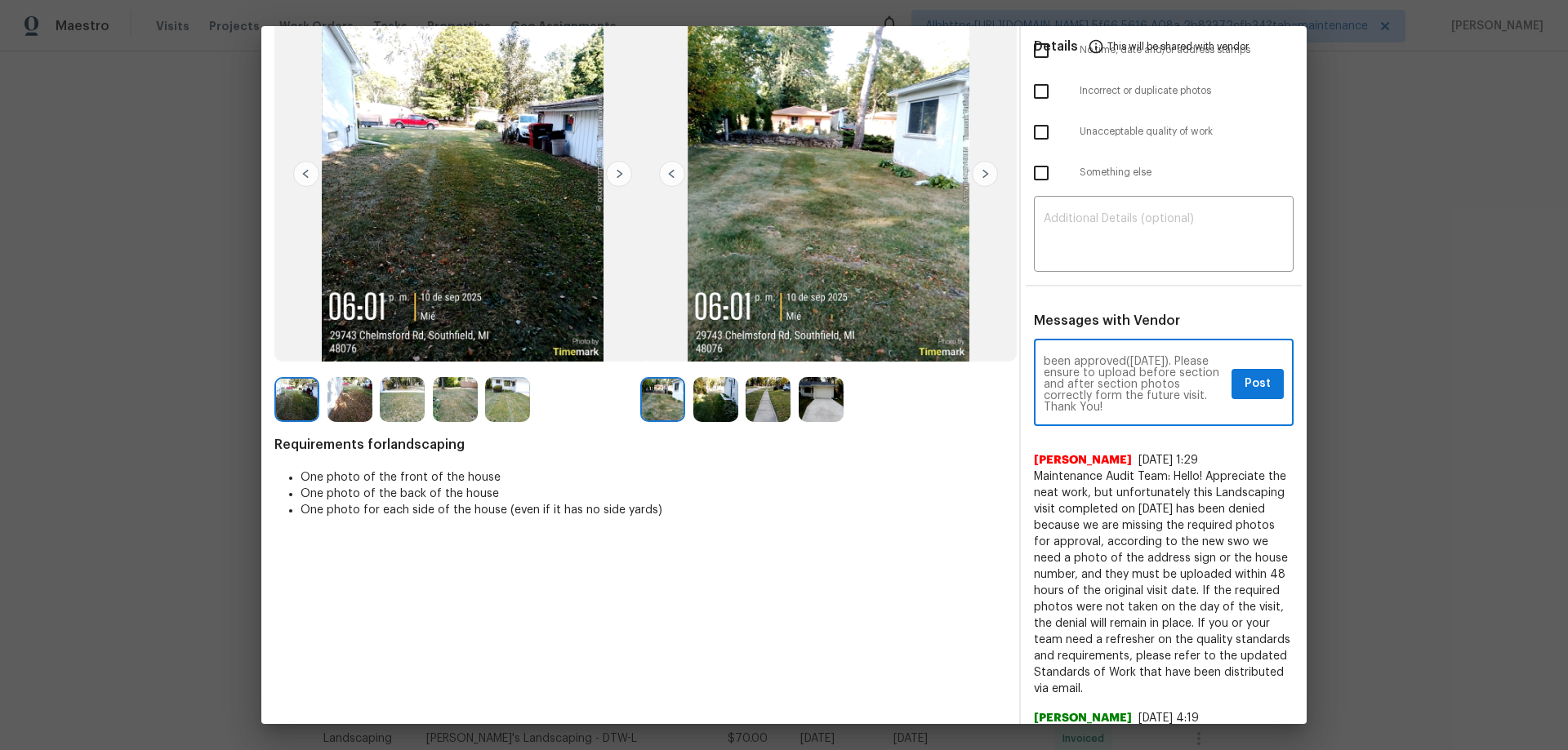
scroll to position [82, 0]
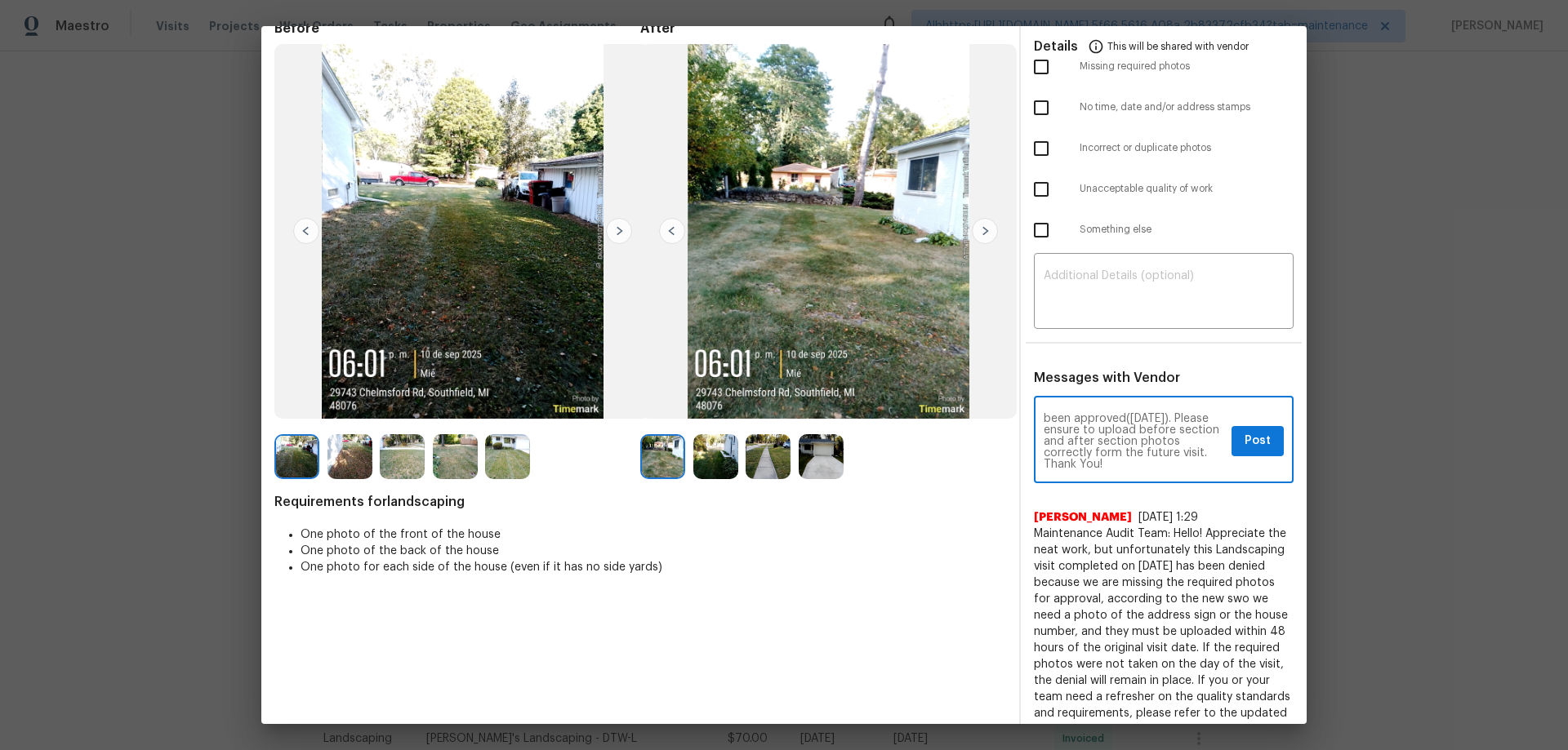
type textarea "Maintenance Audit Team: After the further review this visit has been approved(0…"
click at [1245, 431] on span "Post" at bounding box center [1258, 441] width 26 height 20
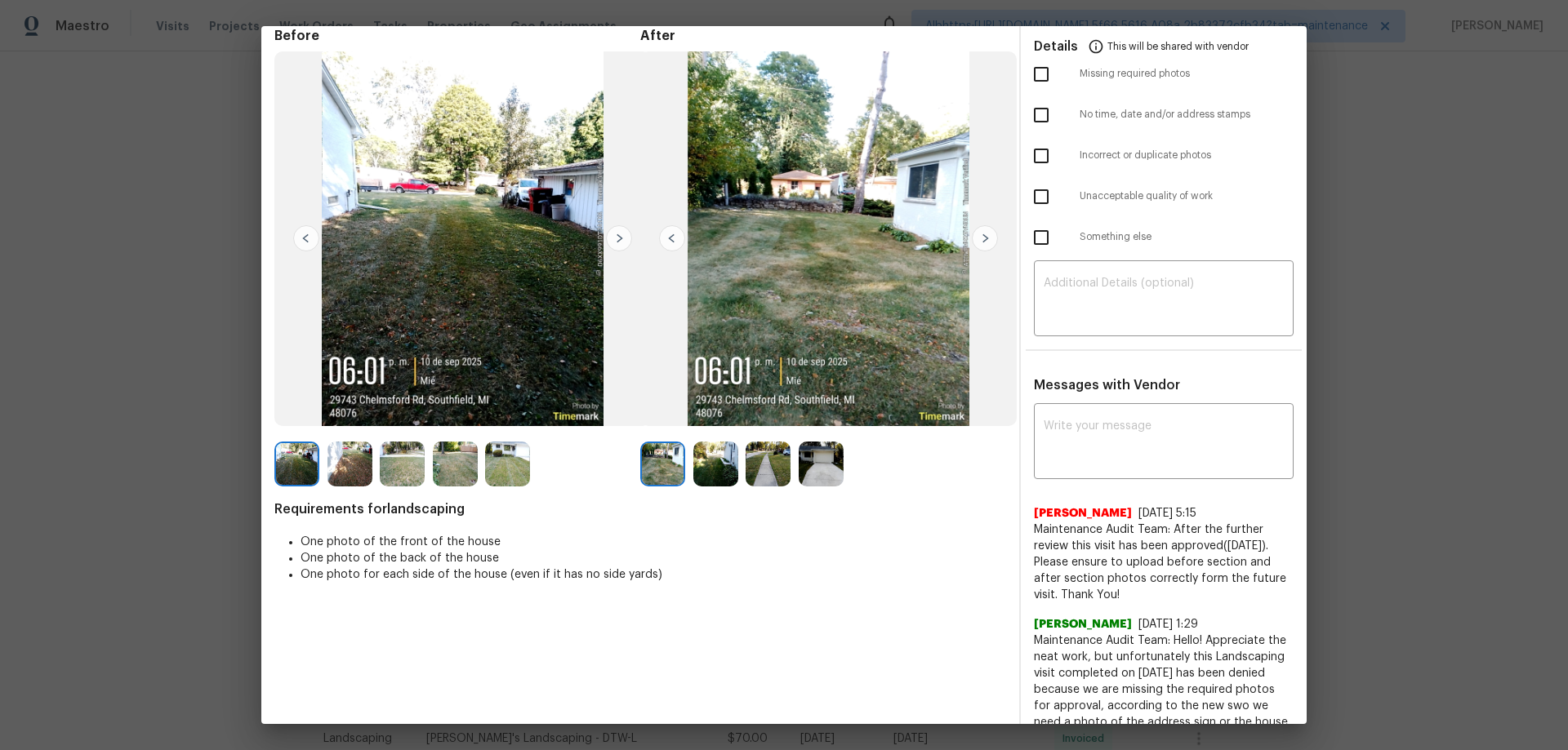
scroll to position [0, 0]
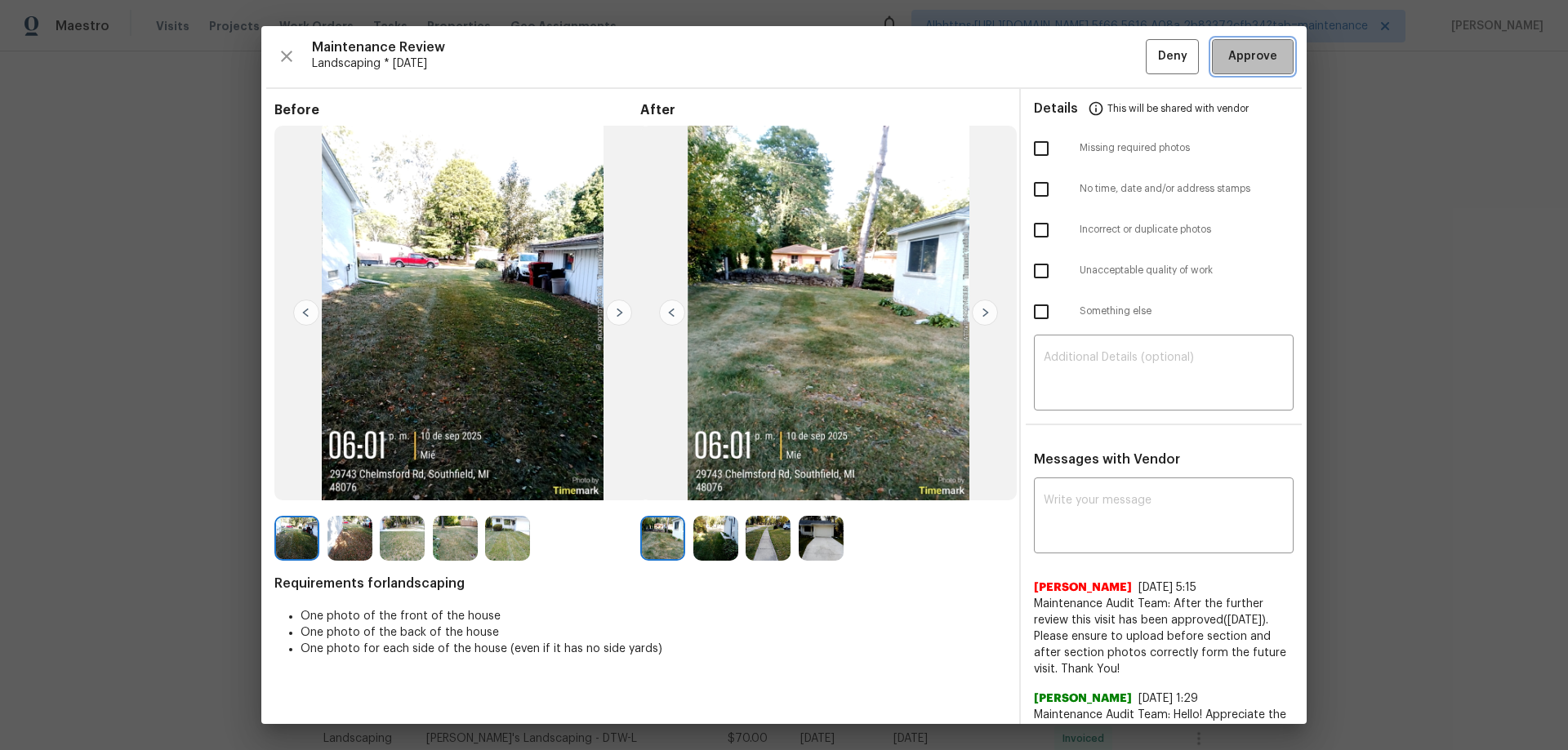
click at [1238, 66] on span "Approve" at bounding box center [1253, 56] width 49 height 20
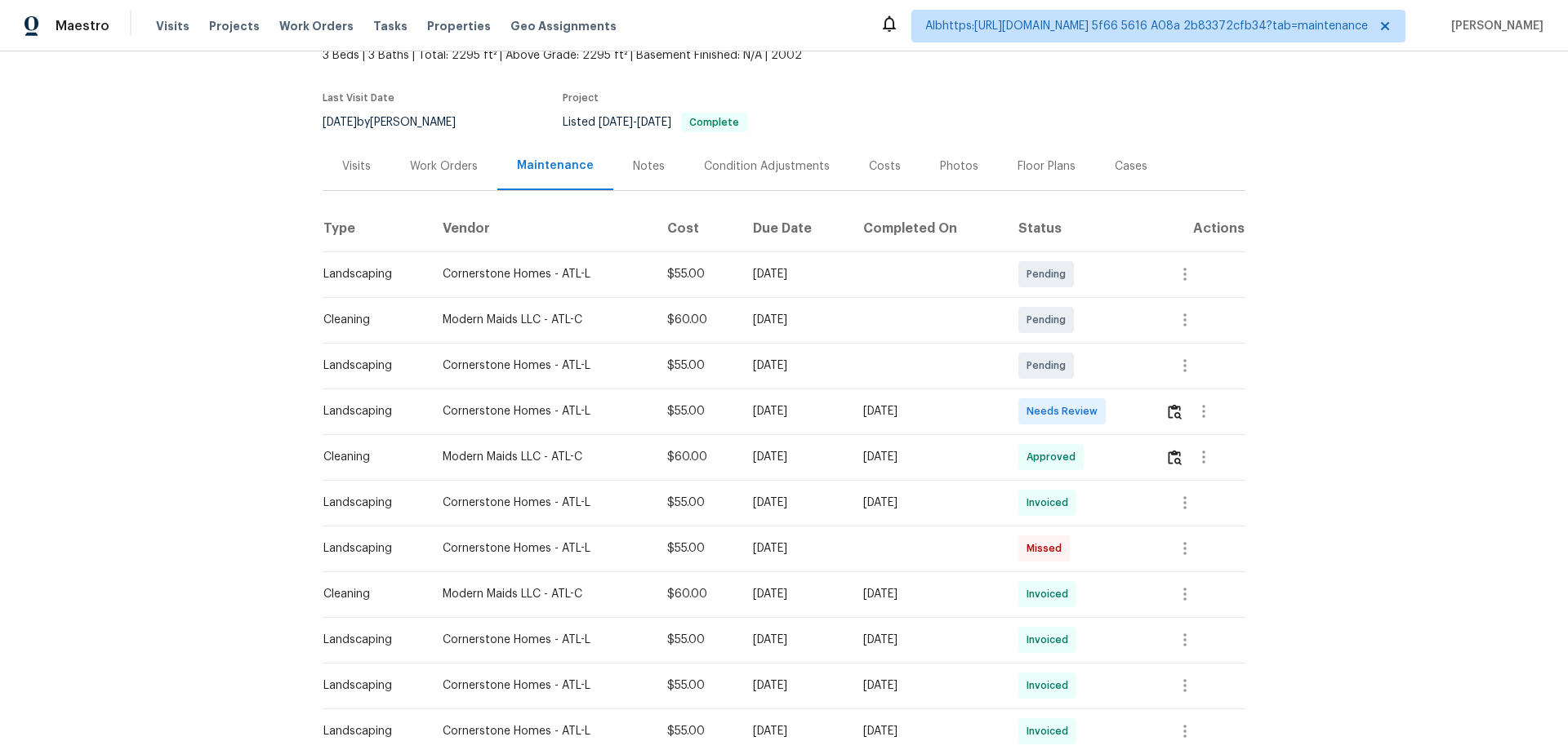
scroll to position [163, 0]
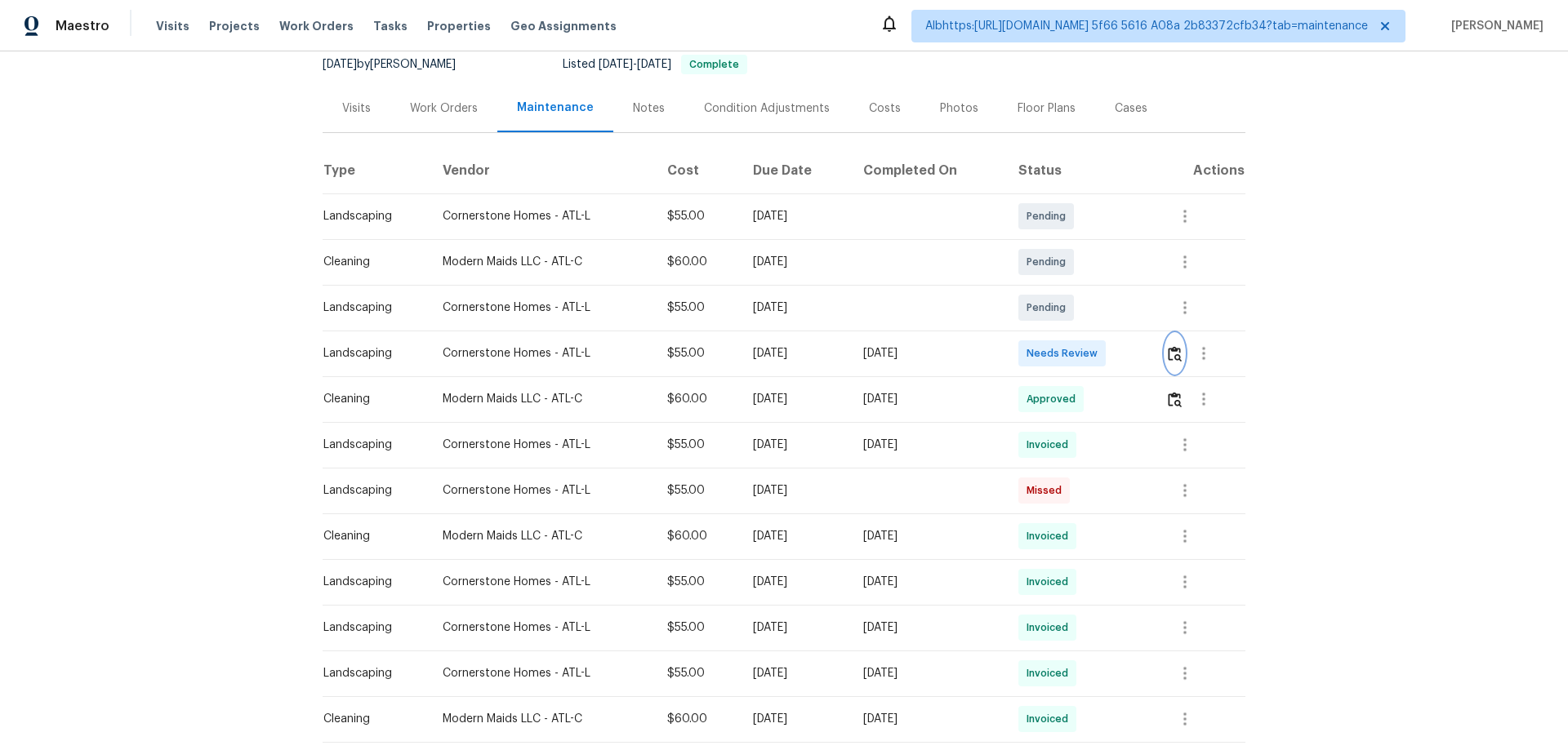
click at [1166, 360] on button "button" at bounding box center [1175, 354] width 19 height 39
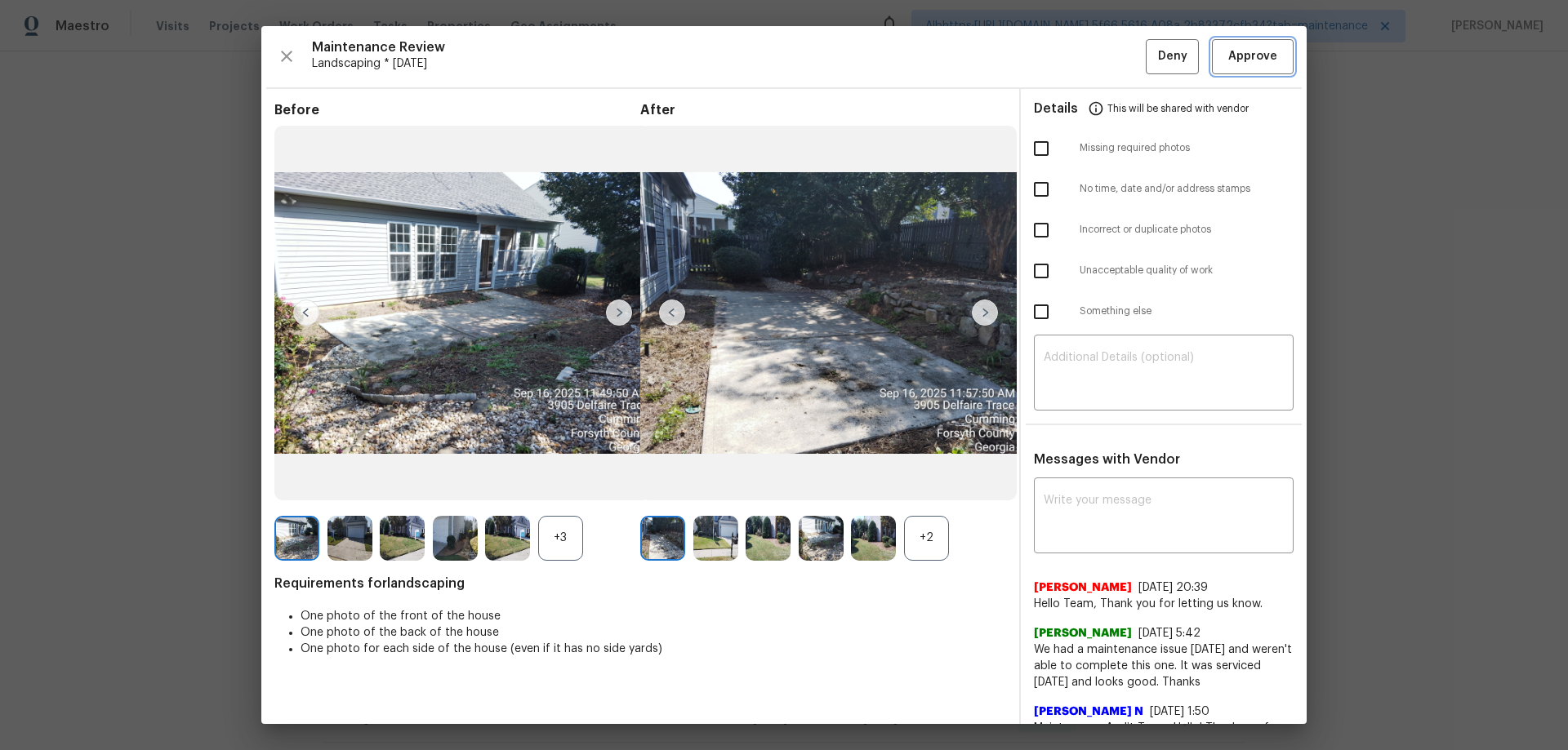
click at [1263, 62] on span "Approve" at bounding box center [1253, 56] width 49 height 20
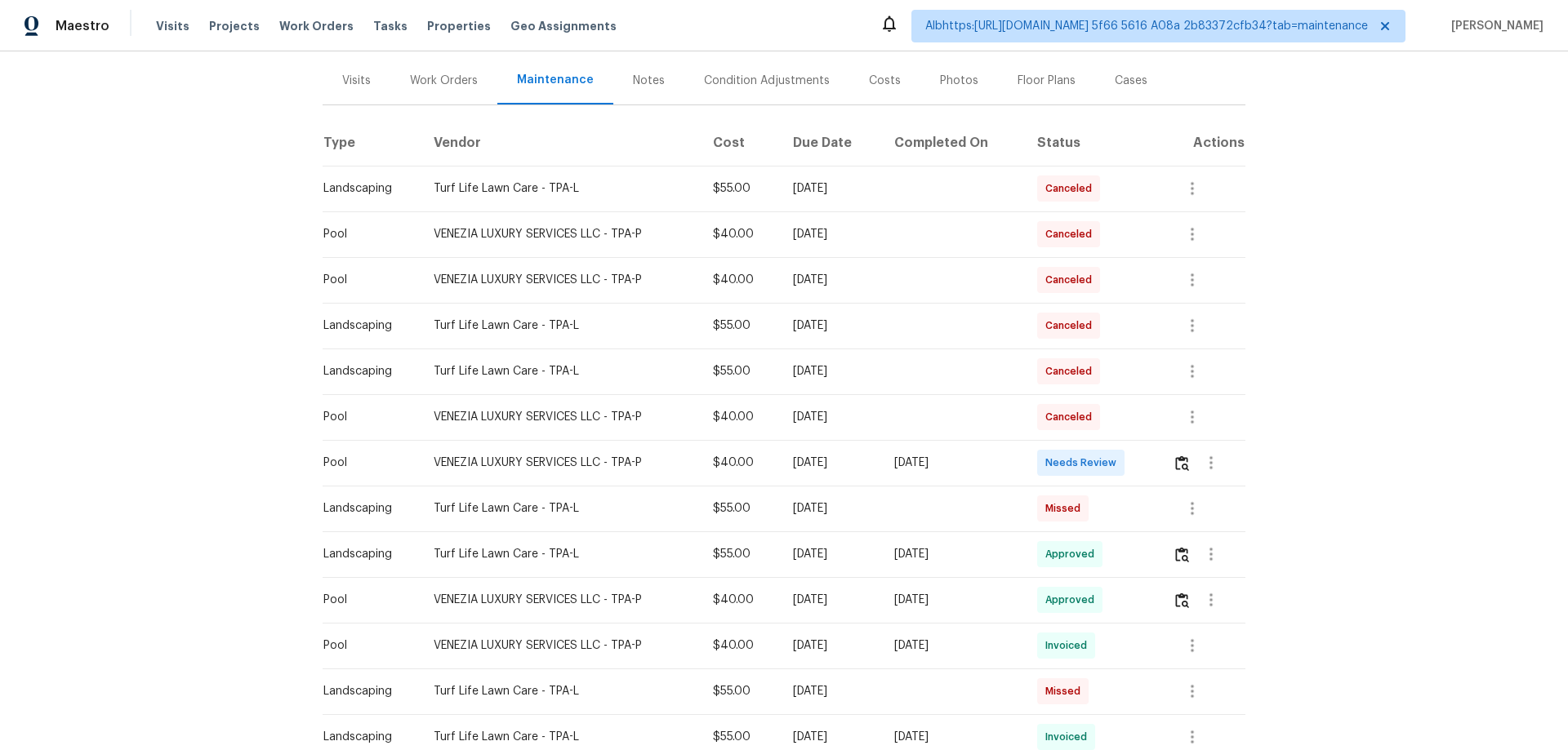
scroll to position [245, 0]
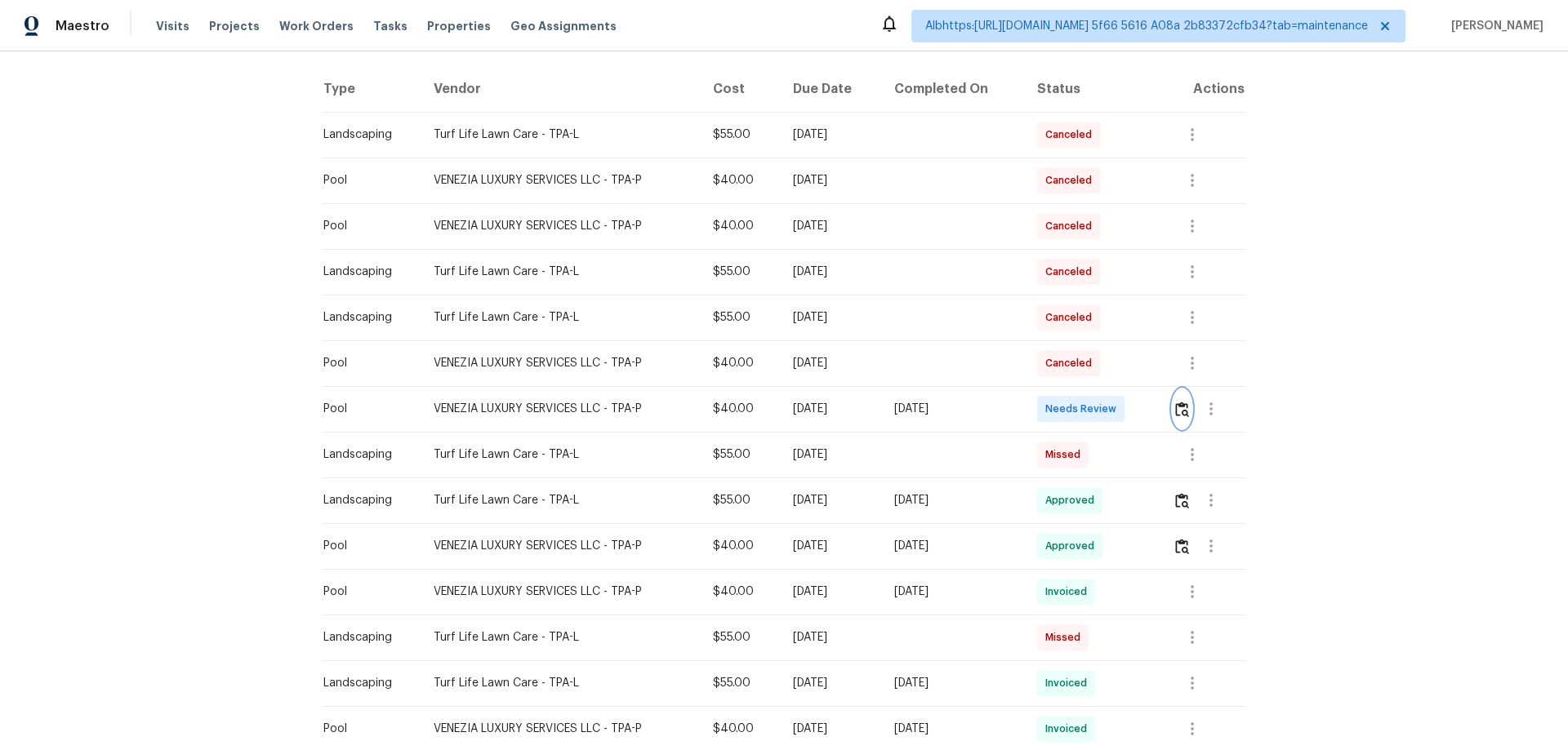
click at [1176, 406] on img "button" at bounding box center [1182, 409] width 14 height 16
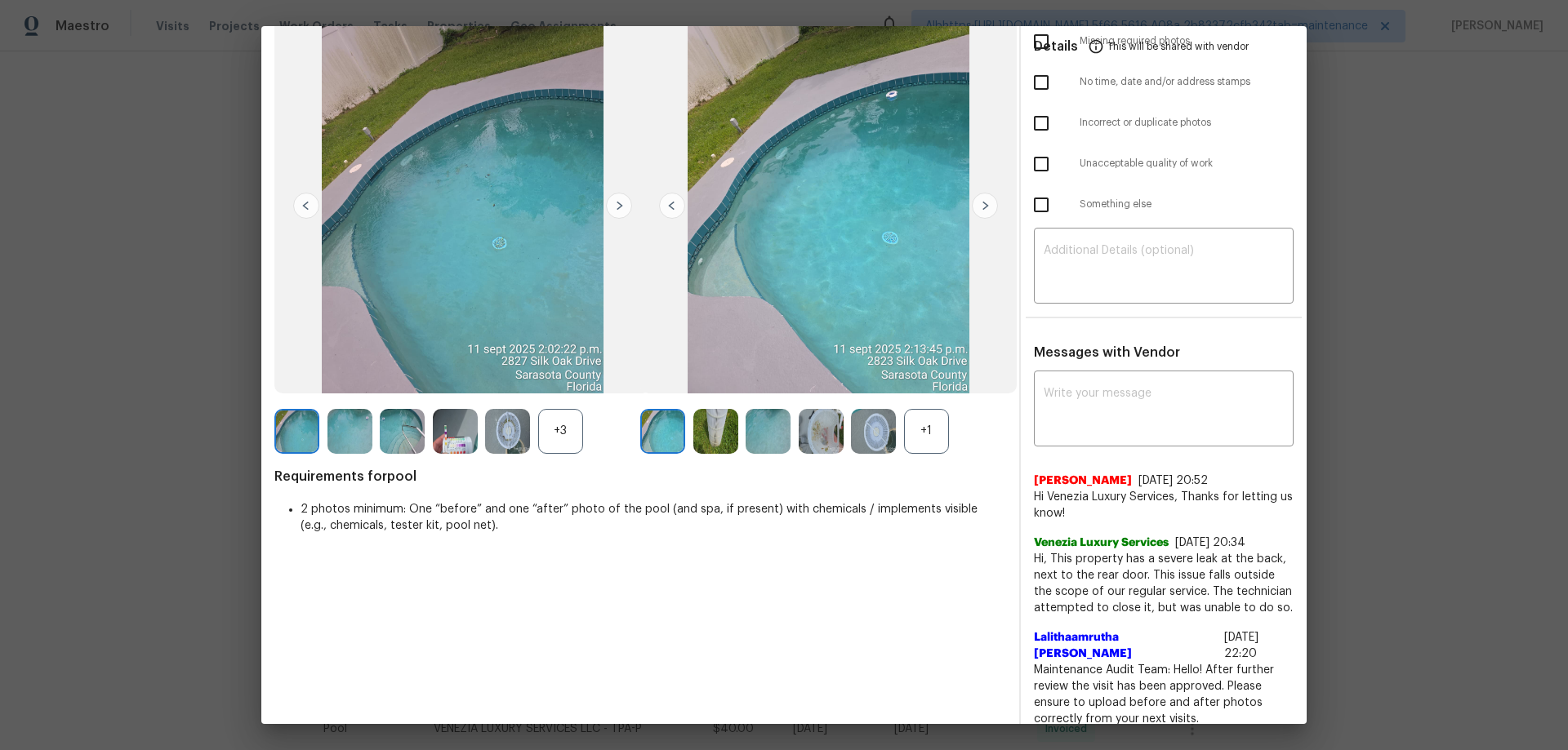
scroll to position [0, 0]
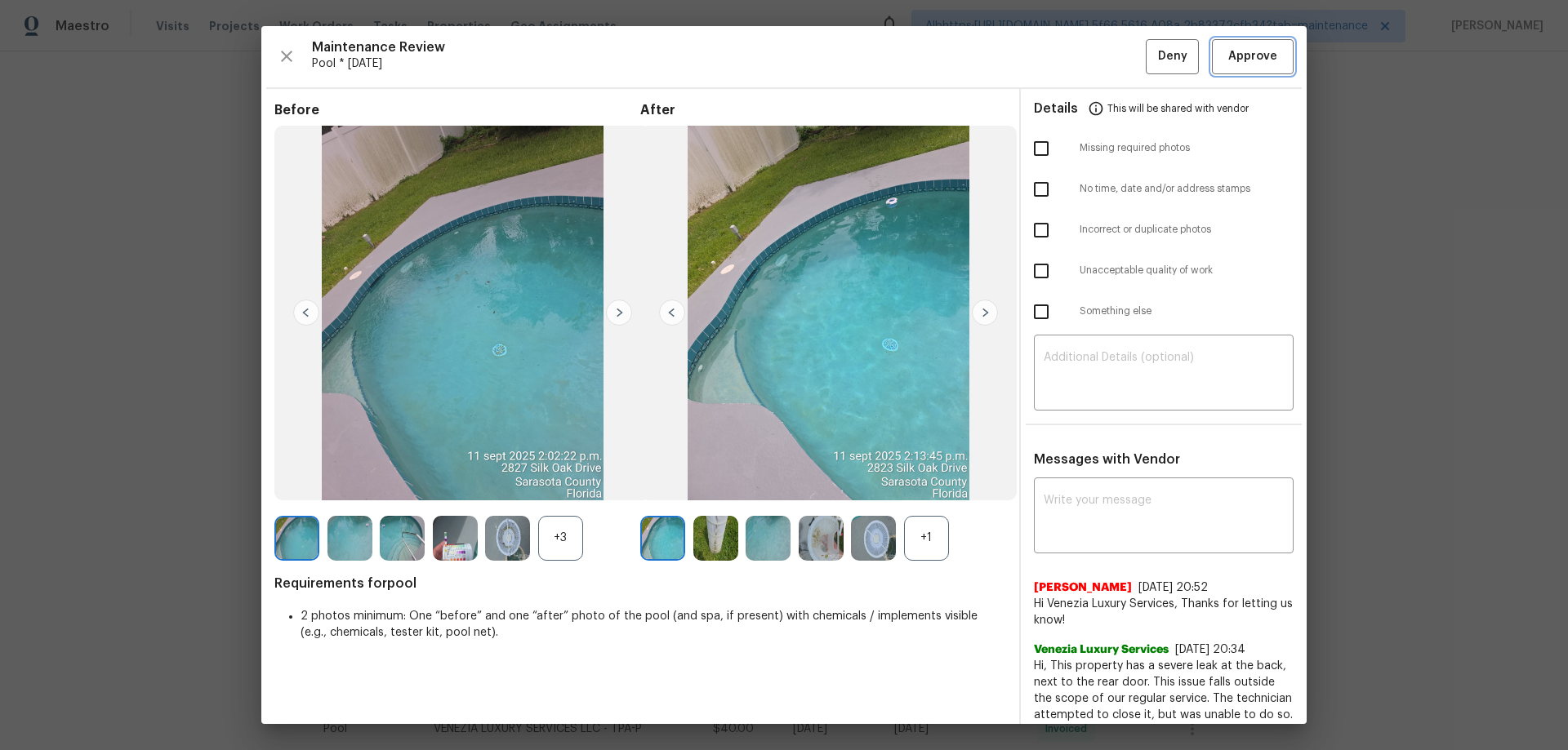
click at [1239, 51] on span "Approve" at bounding box center [1253, 56] width 49 height 20
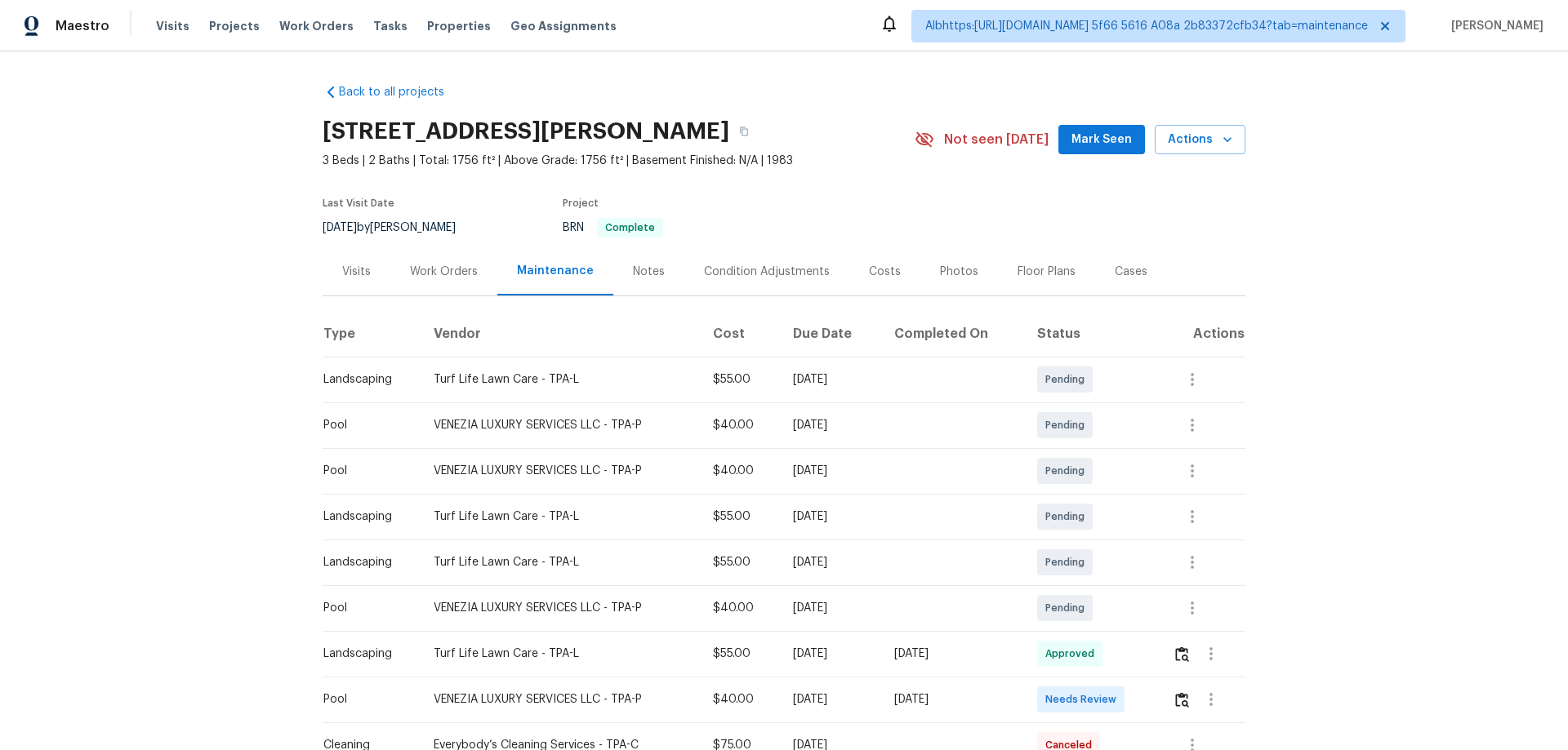
scroll to position [245, 0]
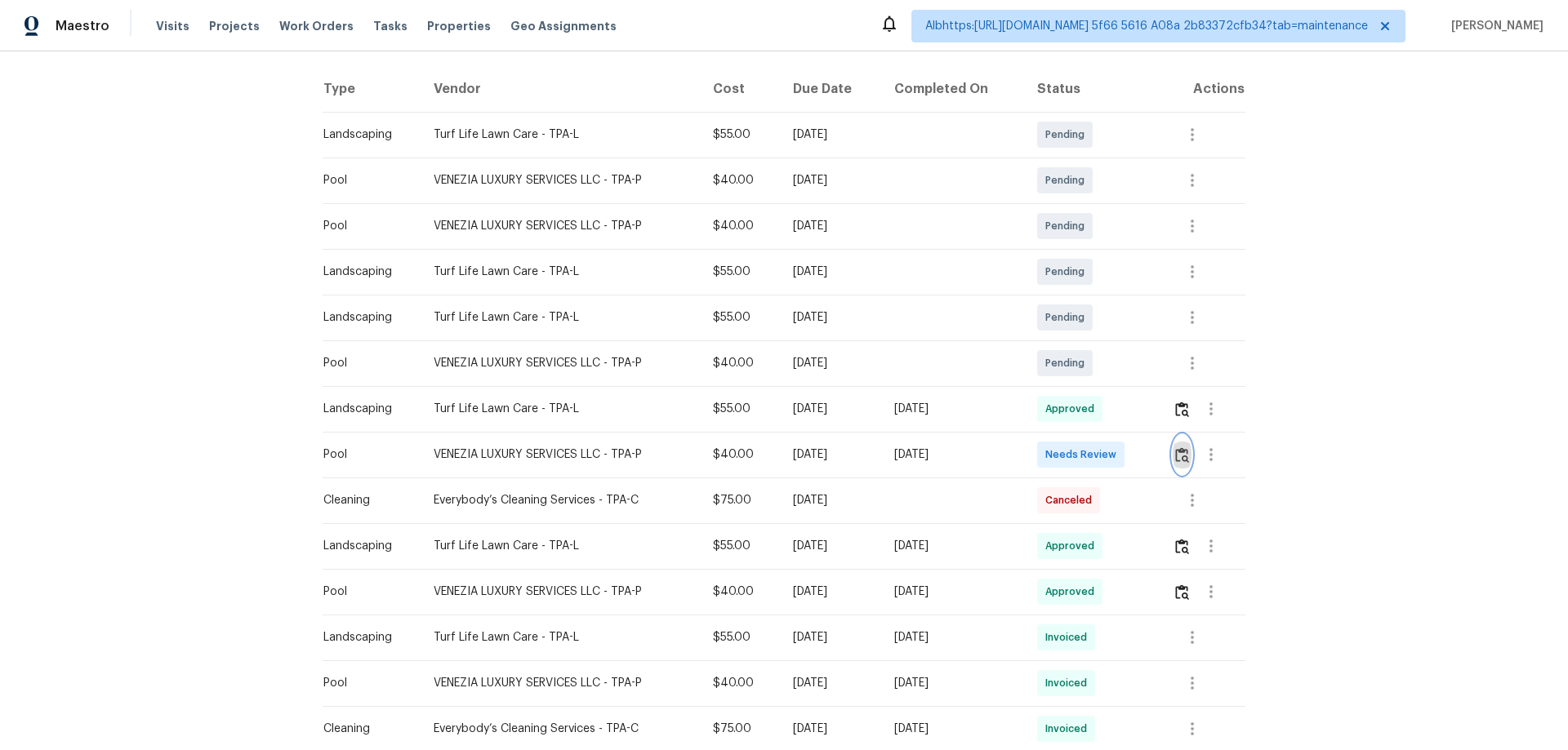
click at [1184, 452] on img "button" at bounding box center [1182, 455] width 14 height 16
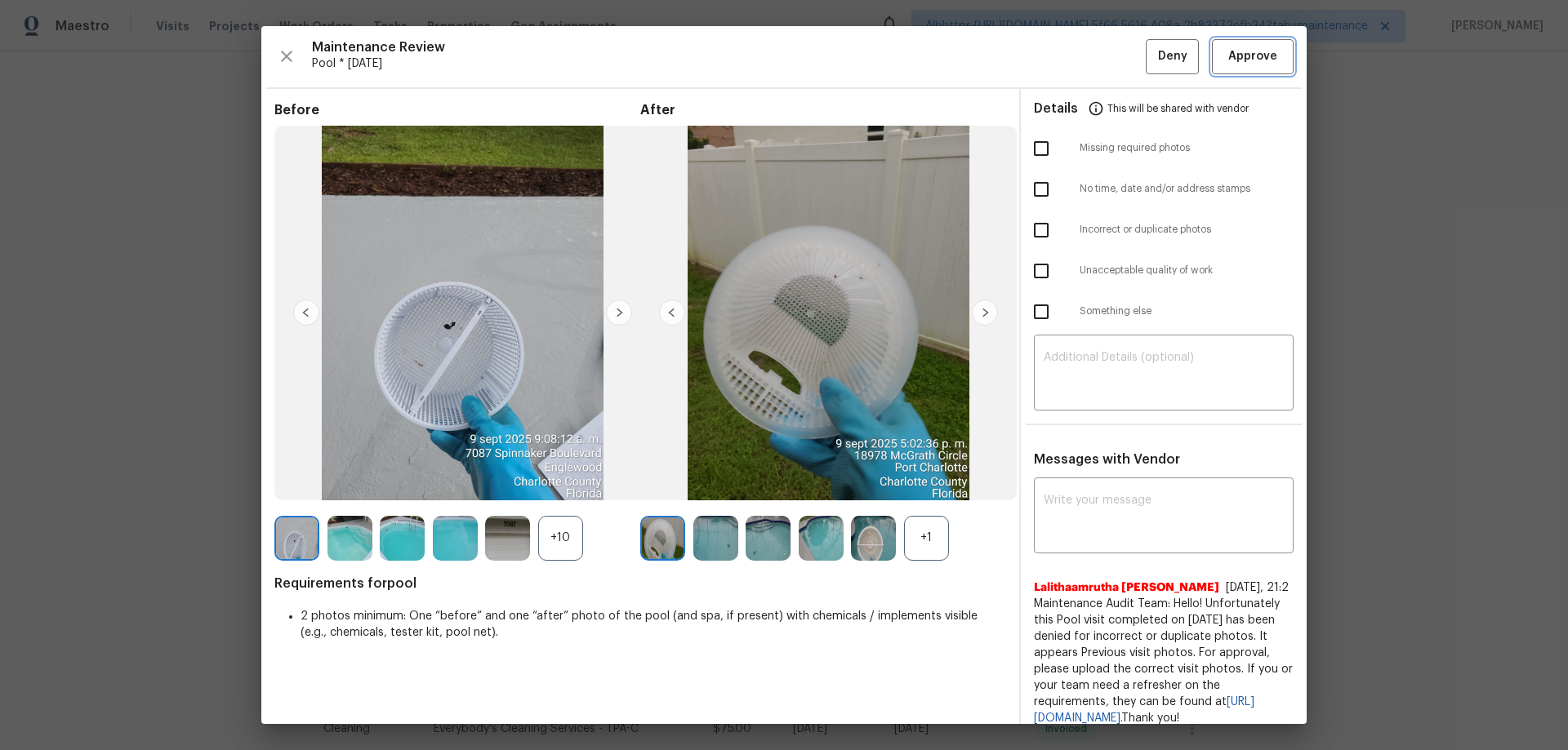
click at [1234, 71] on button "Approve" at bounding box center [1253, 56] width 82 height 35
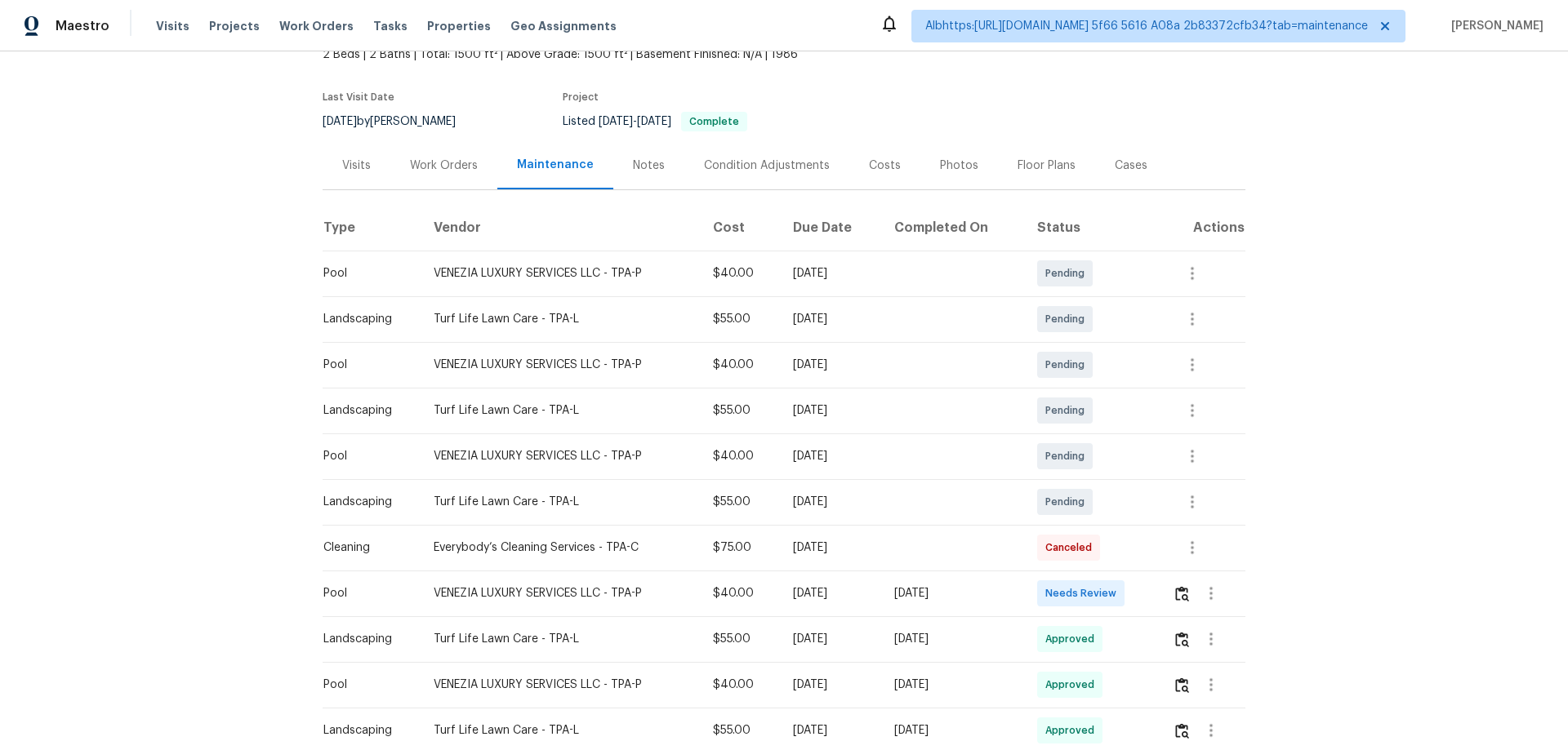
scroll to position [327, 0]
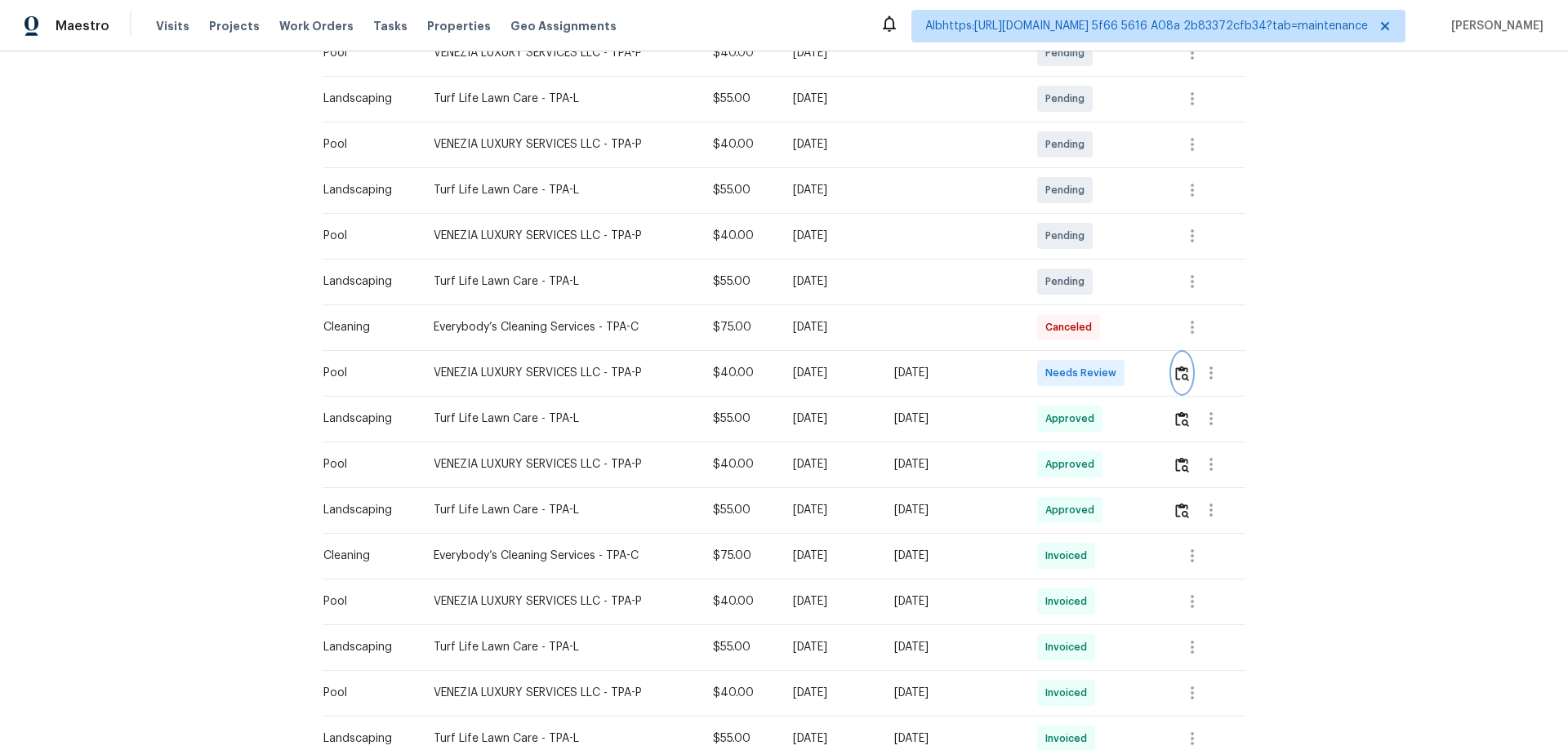
click at [1180, 372] on img "button" at bounding box center [1182, 373] width 14 height 16
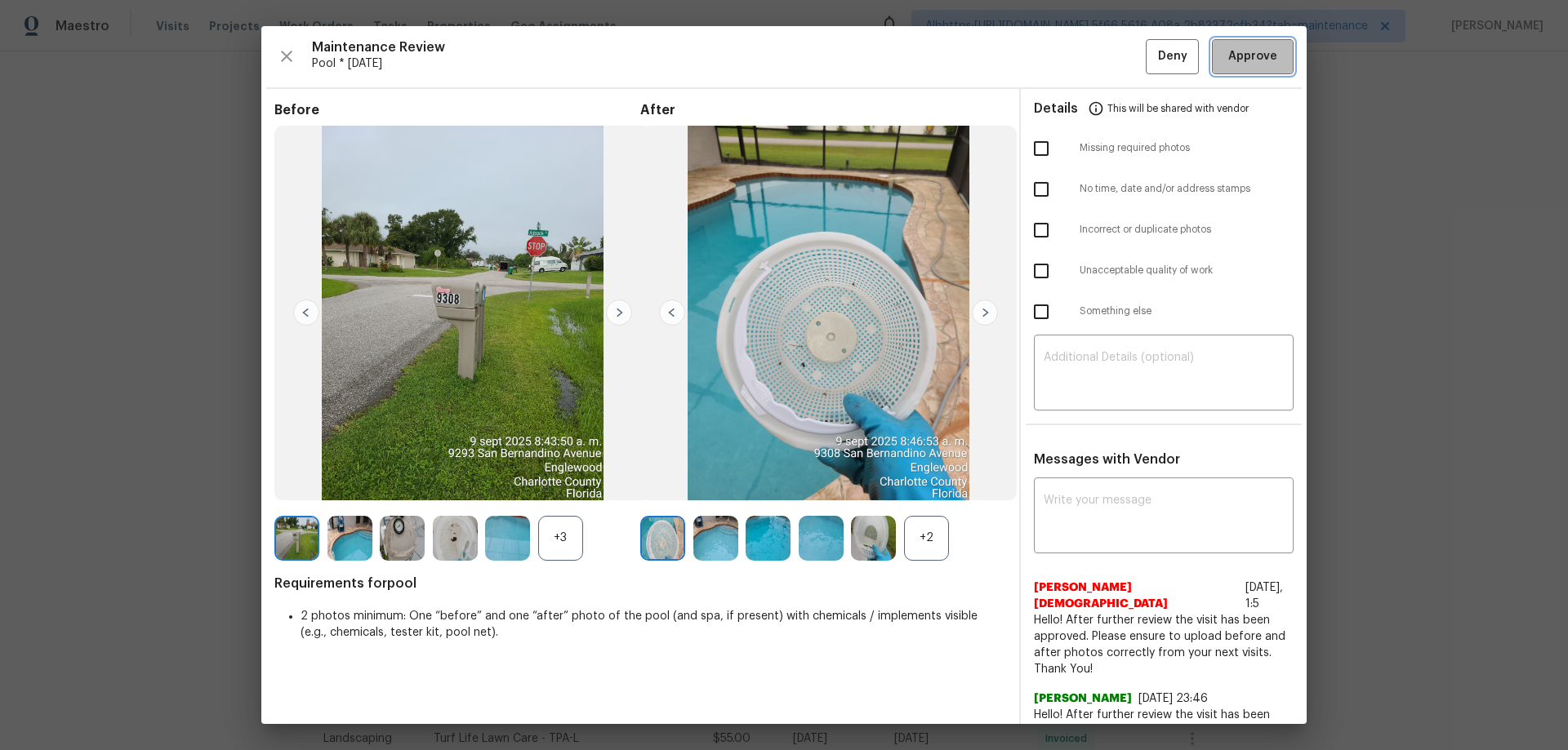
click at [1243, 62] on span "Approve" at bounding box center [1253, 56] width 49 height 20
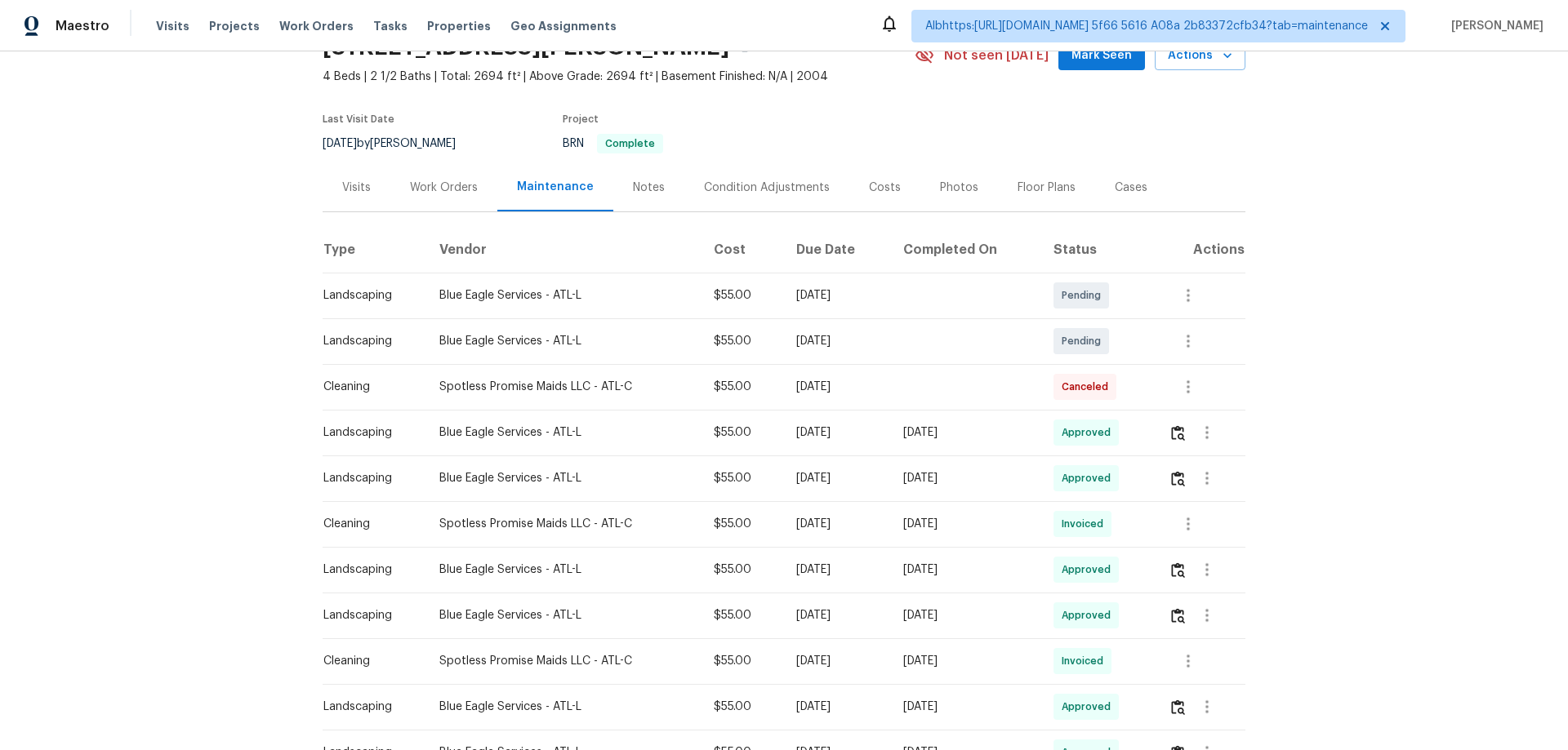
scroll to position [163, 0]
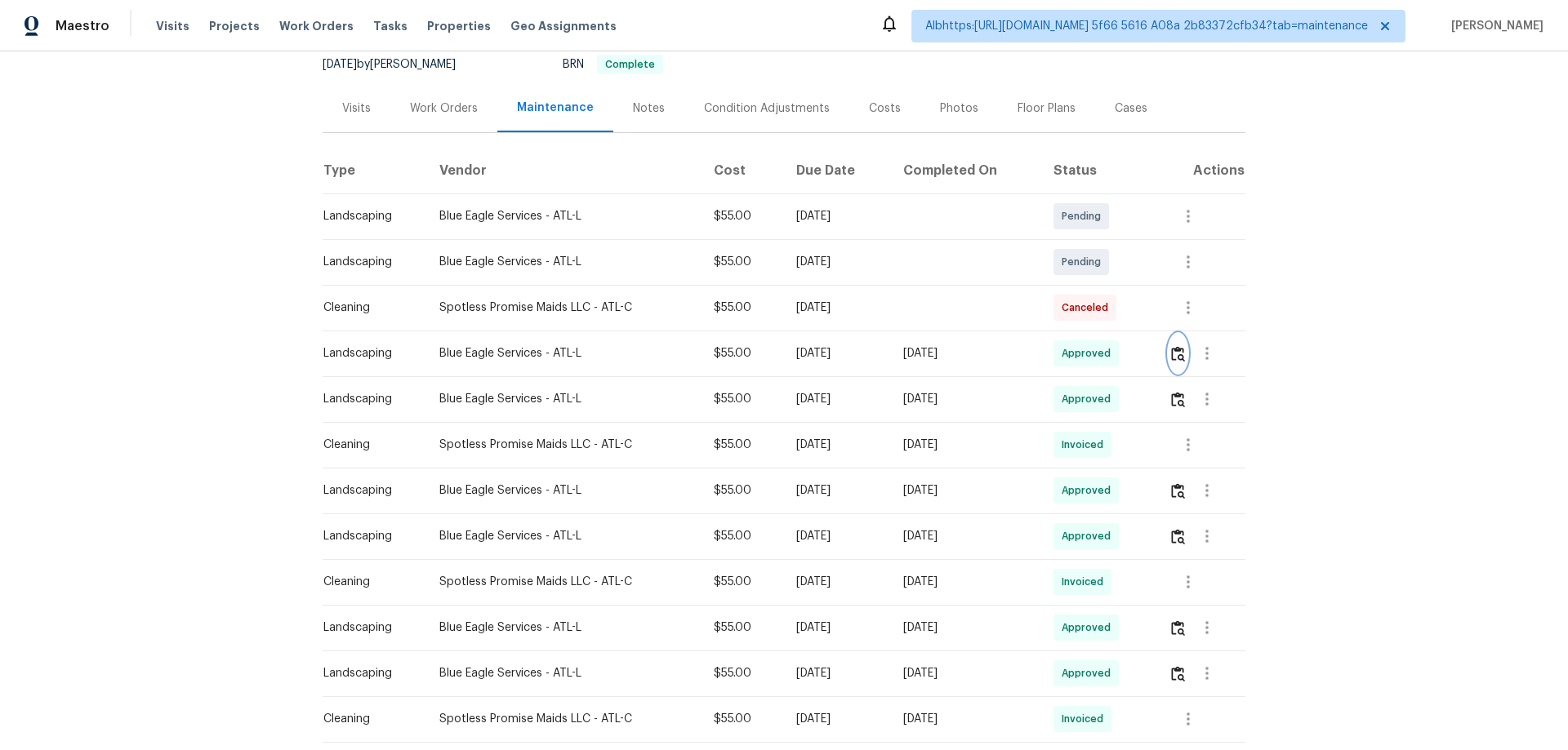
click at [1172, 355] on img "button" at bounding box center [1178, 354] width 14 height 16
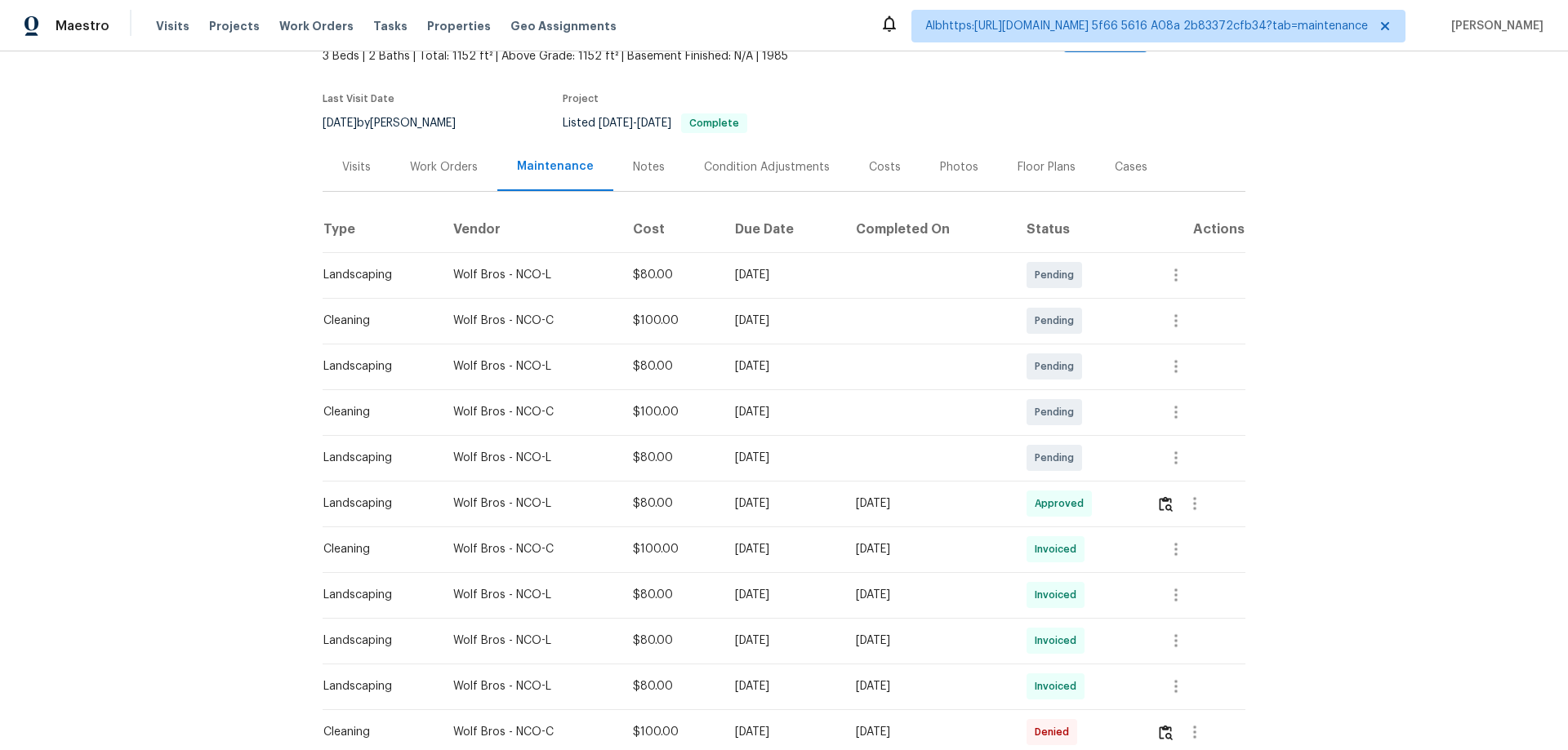
scroll to position [327, 0]
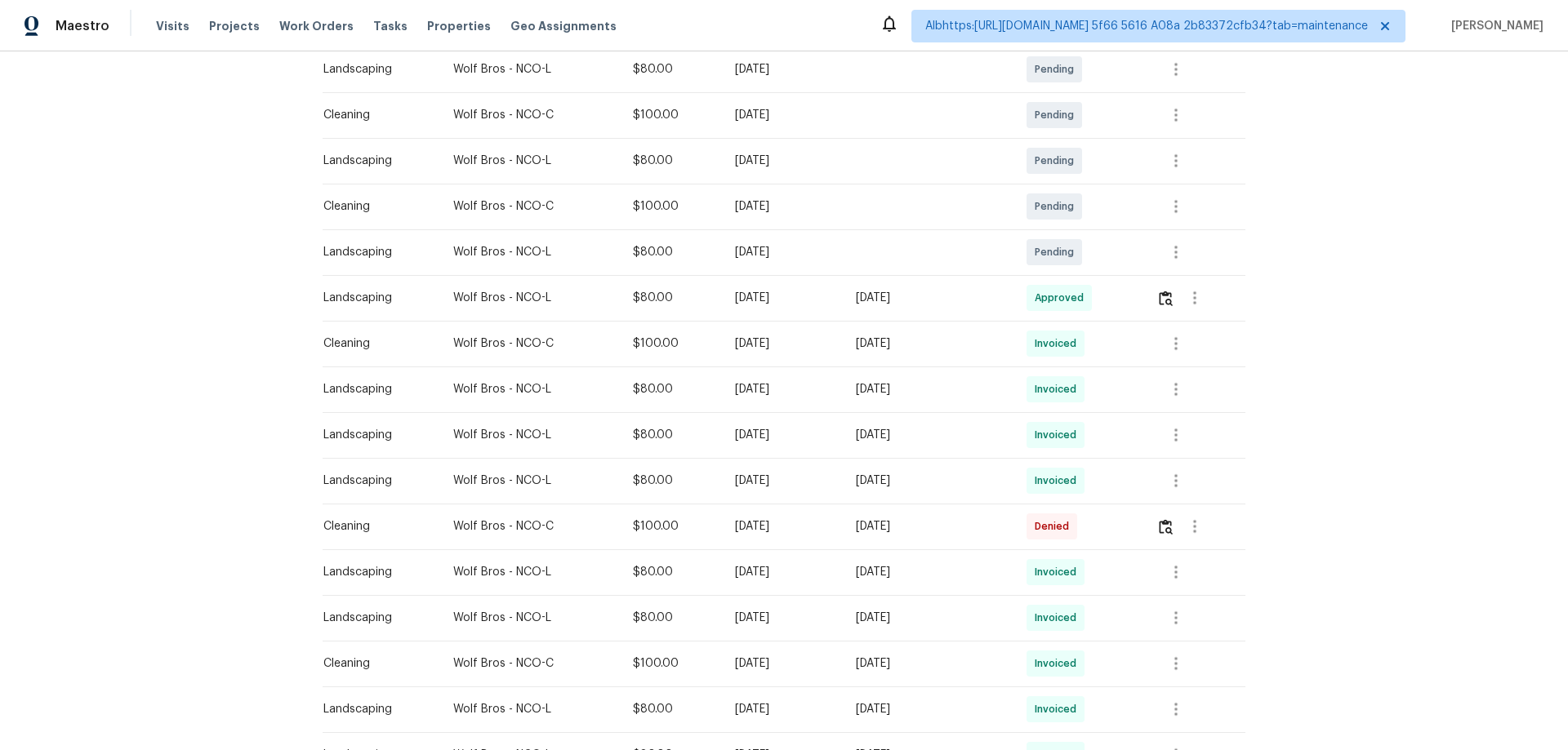
drag, startPoint x: 1014, startPoint y: 292, endPoint x: 723, endPoint y: 283, distance: 291.1
click at [733, 282] on tr "Landscaping Wolf Bros - NCO-L $80.00 Mon, Sep 08 2025 Mon, Sep 15 2025 Approved" at bounding box center [784, 298] width 923 height 46
click at [1172, 291] on img "button" at bounding box center [1166, 298] width 14 height 16
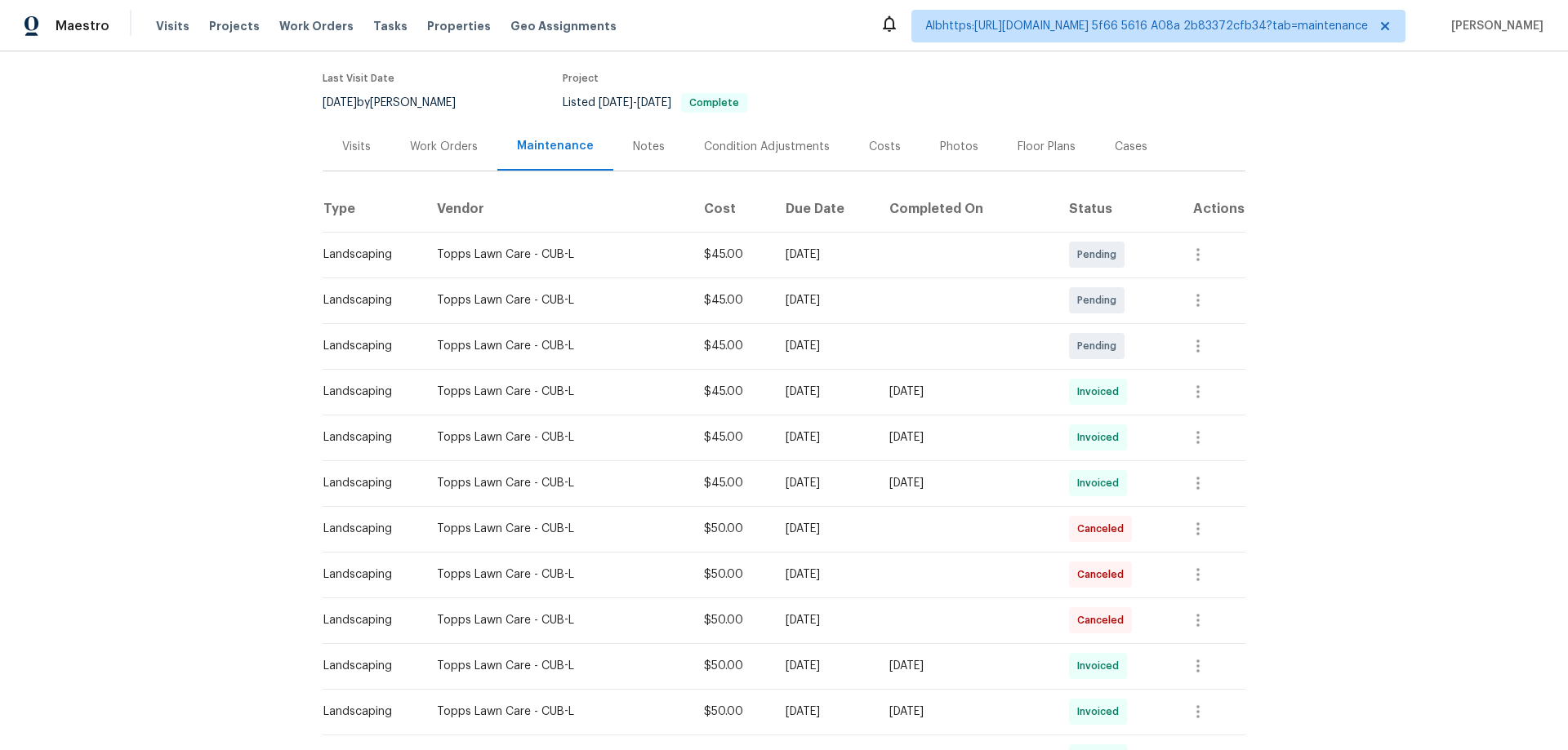
scroll to position [327, 0]
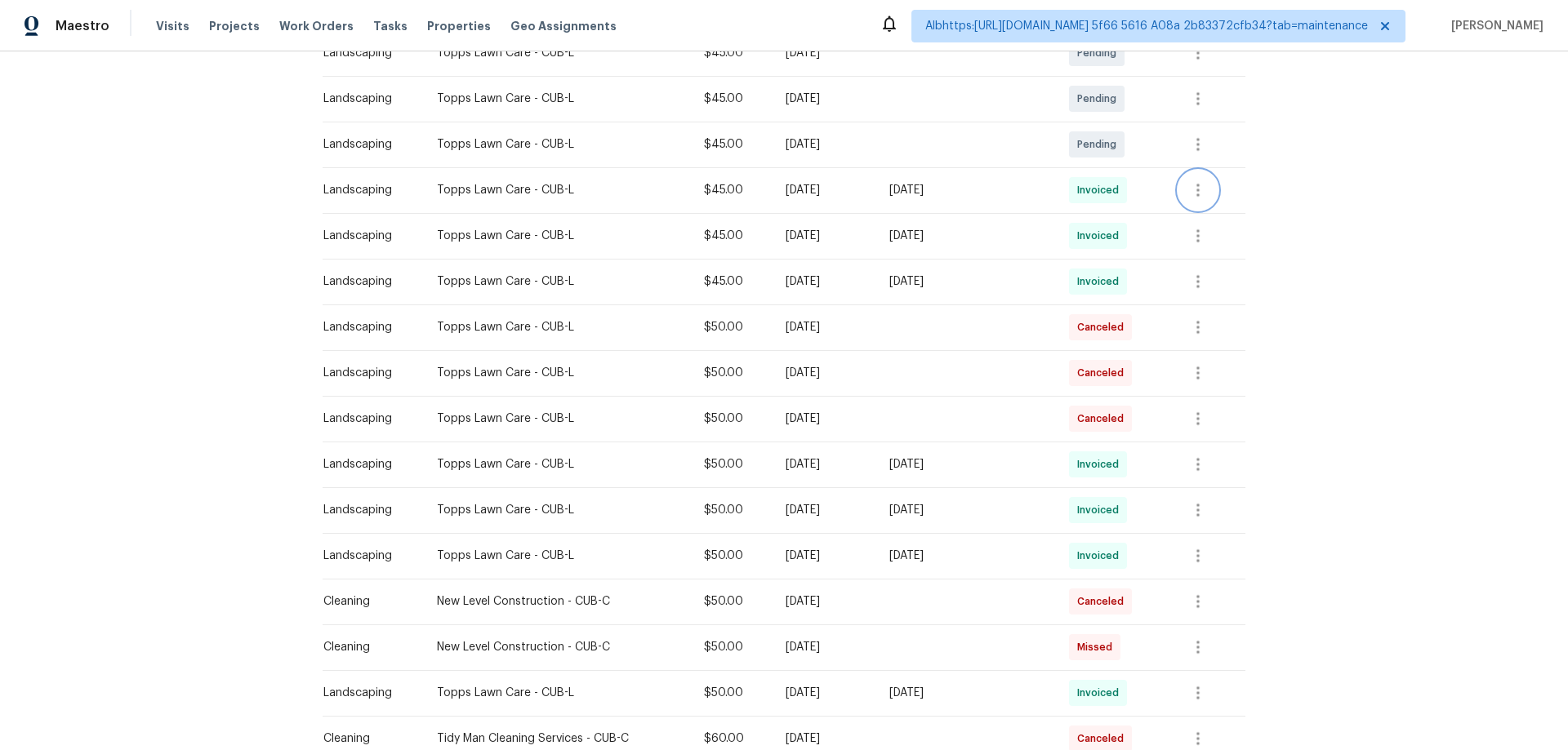
click at [1206, 197] on icon "button" at bounding box center [1198, 190] width 20 height 20
click at [1221, 227] on li "View details" at bounding box center [1235, 217] width 114 height 27
